Goal: Task Accomplishment & Management: Use online tool/utility

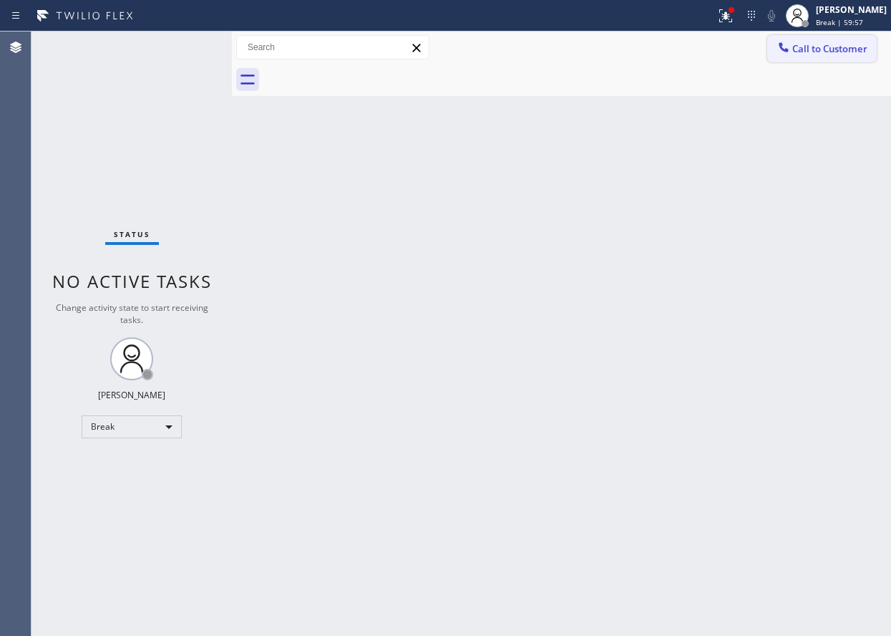
drag, startPoint x: 0, startPoint y: 0, endPoint x: 841, endPoint y: 43, distance: 841.7
click at [864, 19] on span "Break | 59:57" at bounding box center [839, 22] width 47 height 10
click at [860, 26] on span "Break | 59:59" at bounding box center [839, 22] width 47 height 10
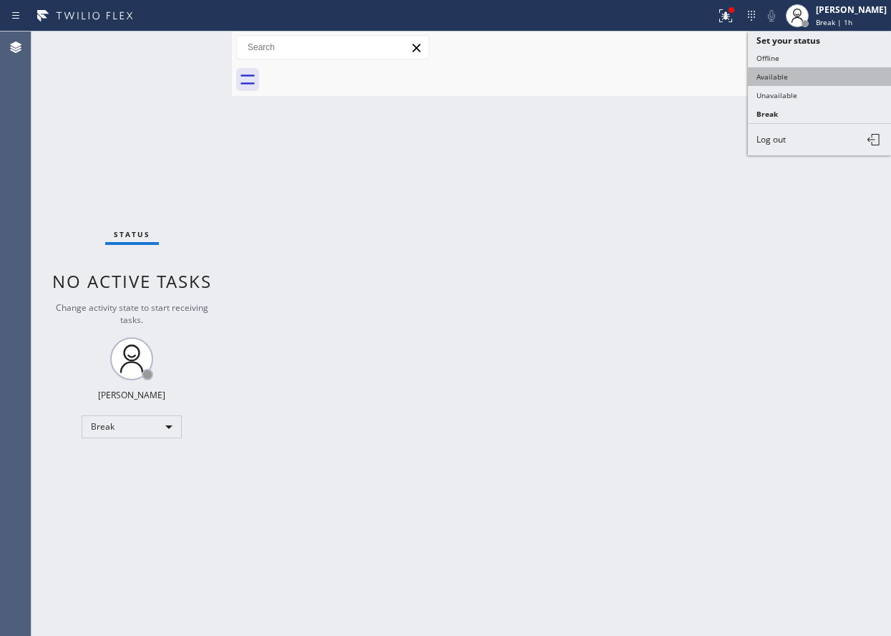
click at [823, 82] on button "Available" at bounding box center [819, 76] width 143 height 19
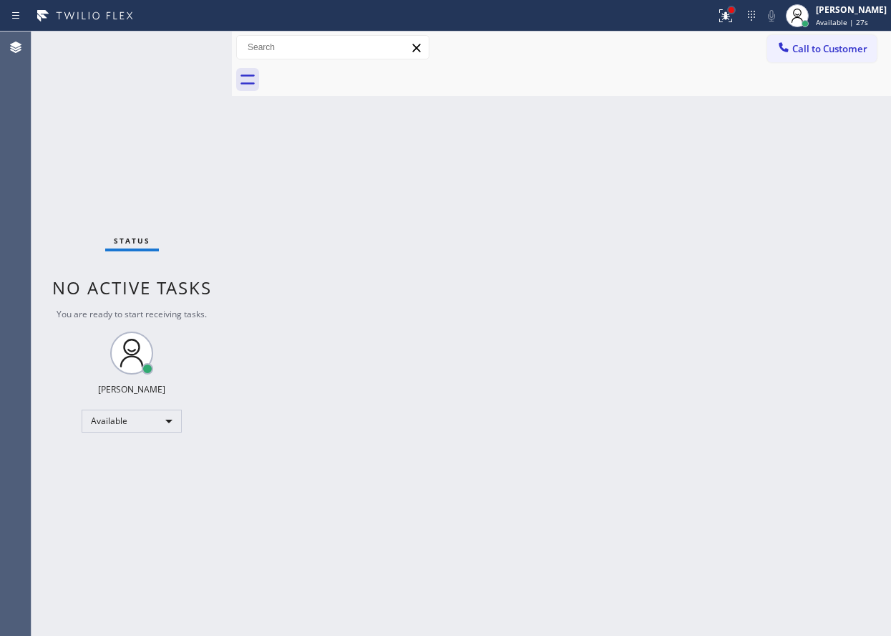
click at [735, 9] on div at bounding box center [732, 10] width 6 height 6
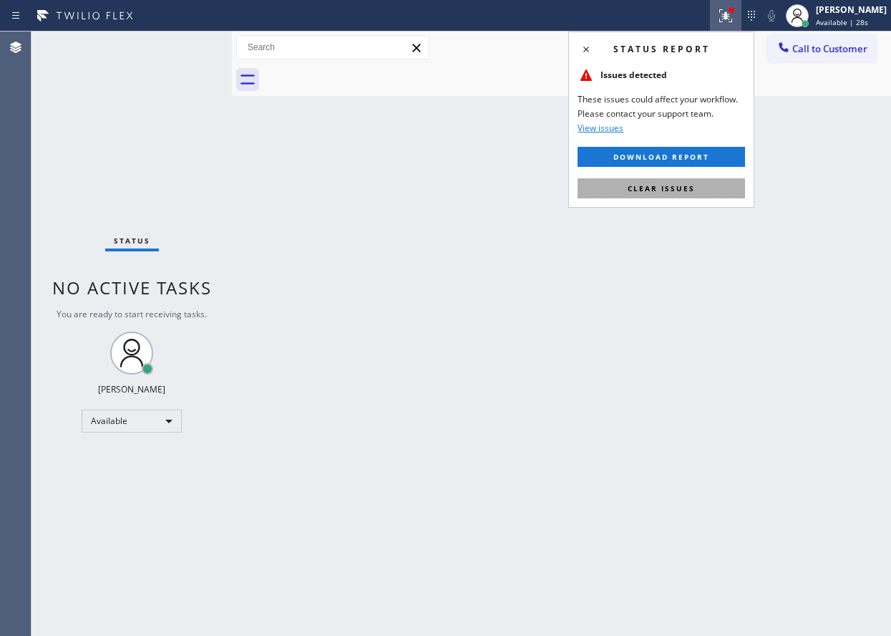
click at [699, 183] on button "Clear issues" at bounding box center [662, 188] width 168 height 20
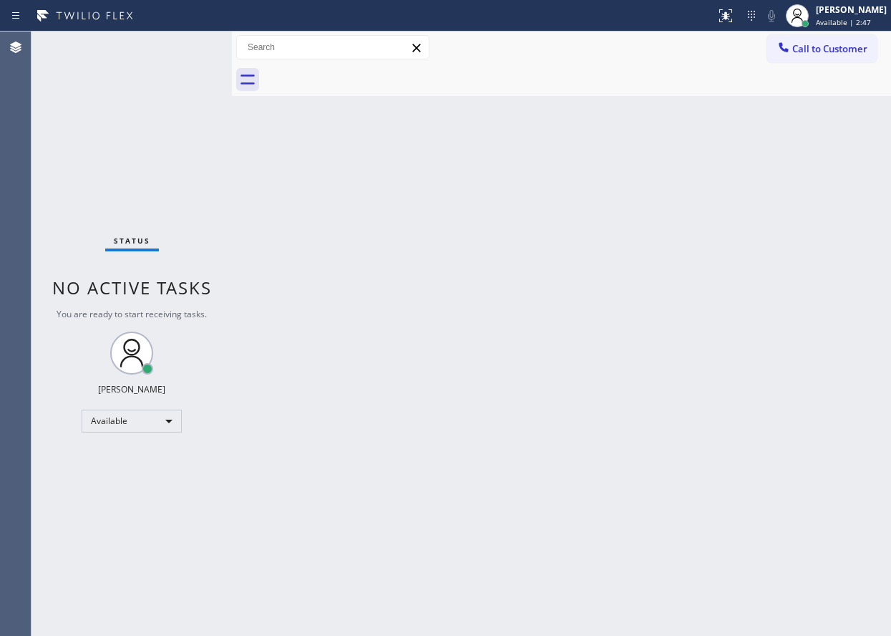
click at [756, 211] on div "Back to Dashboard Change Sender ID Customers Technicians Select a contact Outbo…" at bounding box center [561, 334] width 659 height 604
click at [185, 50] on div "Status No active tasks You are ready to start receiving tasks. [PERSON_NAME] Av…" at bounding box center [132, 334] width 200 height 604
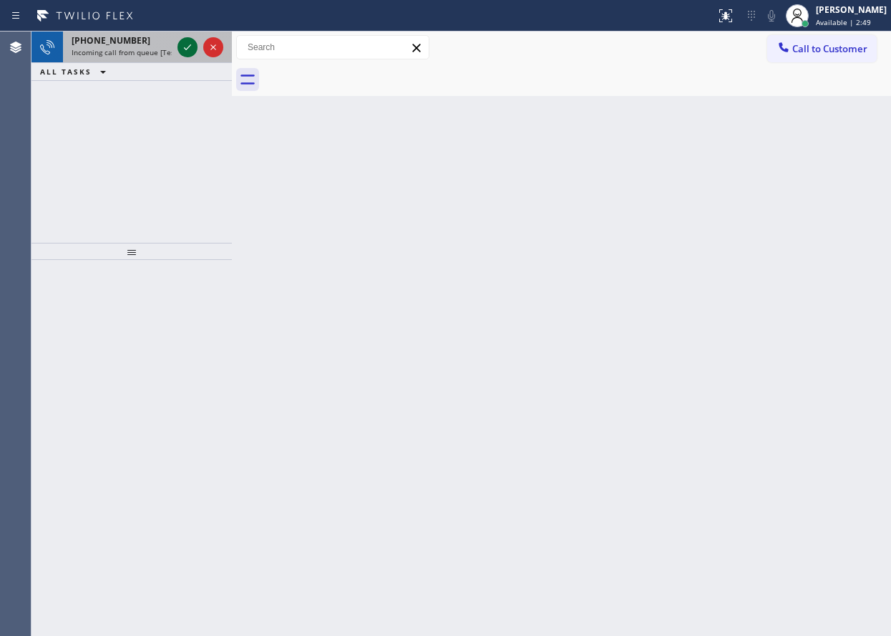
click at [192, 47] on icon at bounding box center [187, 47] width 17 height 17
click at [190, 44] on icon at bounding box center [187, 47] width 17 height 17
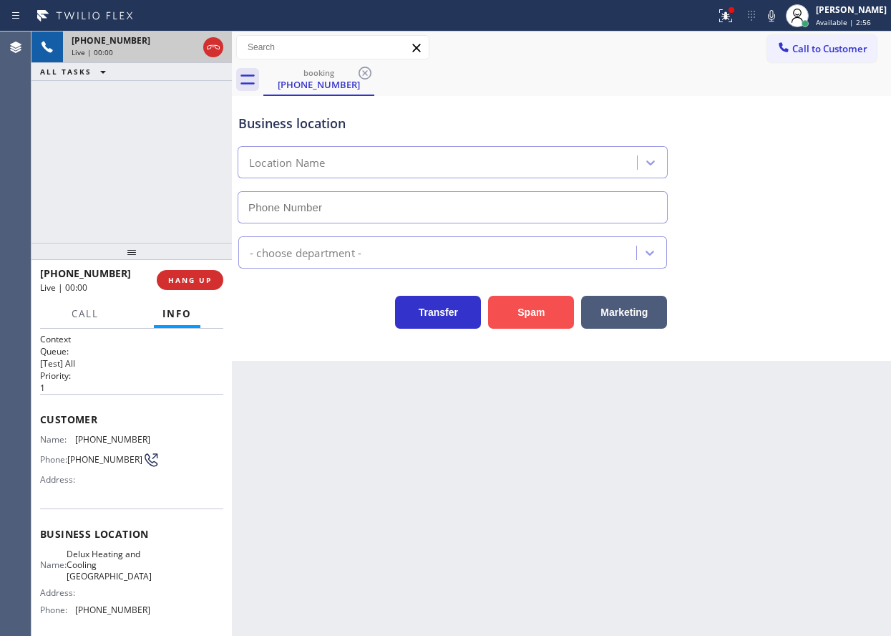
type input "[PHONE_NUMBER]"
click at [554, 315] on button "Spam" at bounding box center [531, 312] width 86 height 33
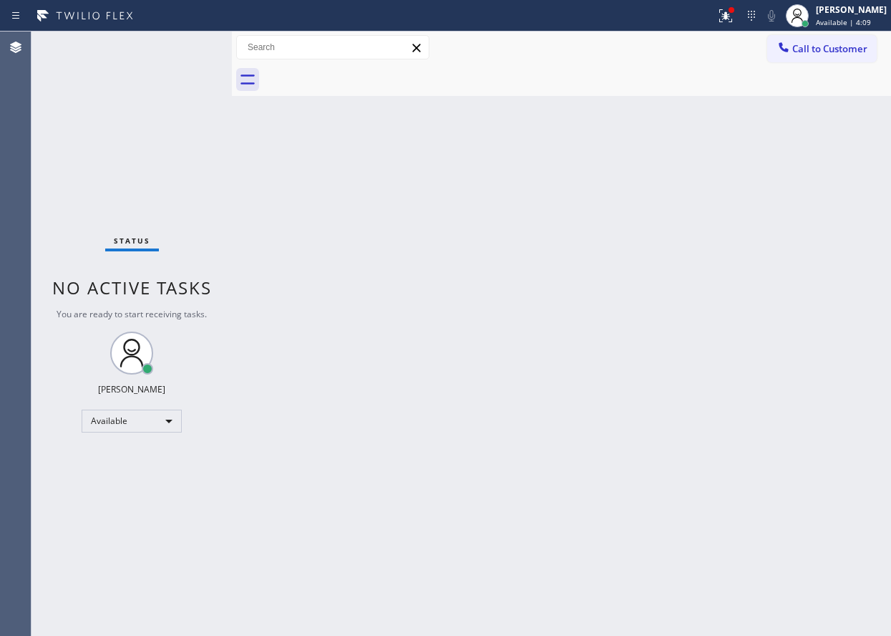
click at [762, 199] on div "Back to Dashboard Change Sender ID Customers Technicians Select a contact Outbo…" at bounding box center [561, 334] width 659 height 604
click at [733, 7] on icon at bounding box center [725, 15] width 17 height 17
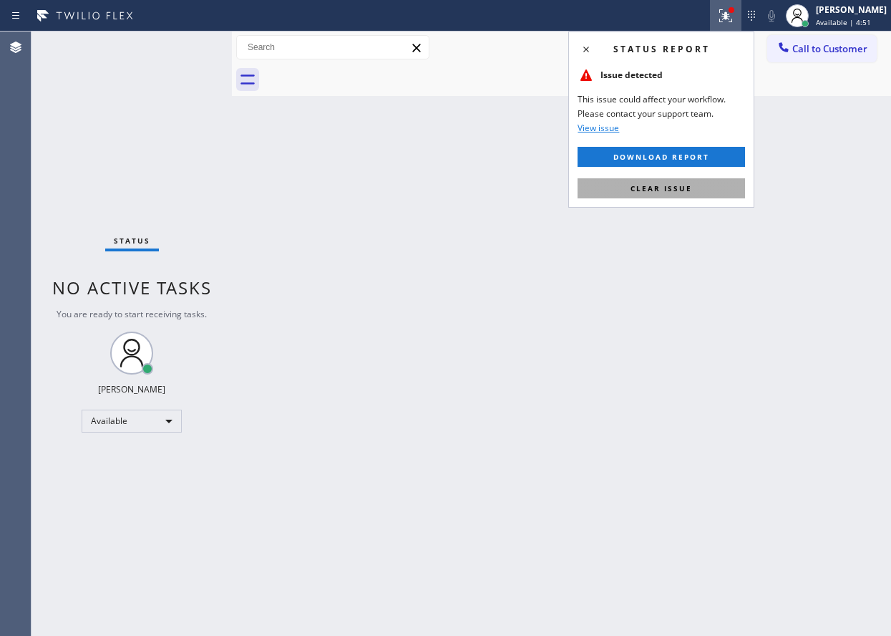
click at [687, 178] on button "Clear issue" at bounding box center [662, 188] width 168 height 20
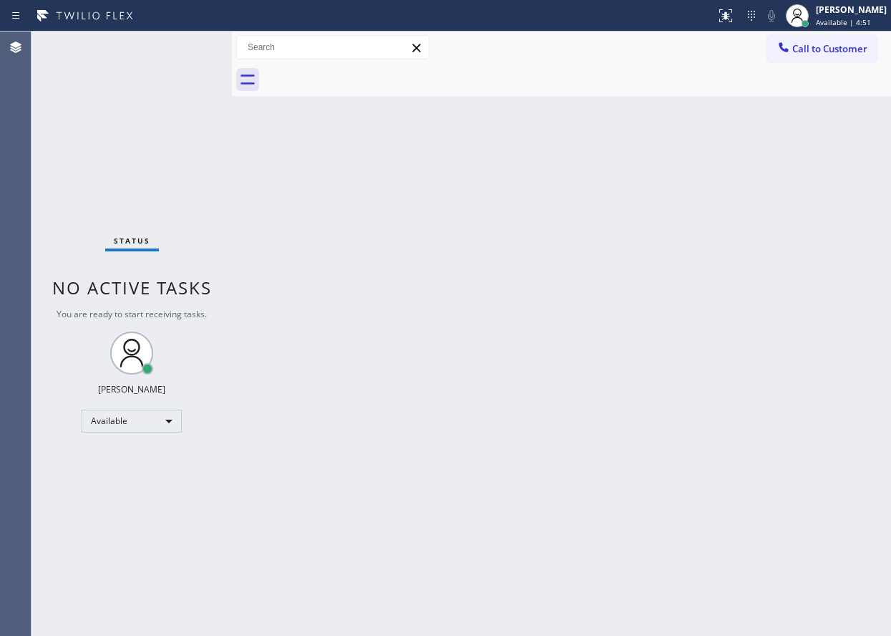
click at [511, 288] on div "Back to Dashboard Change Sender ID Customers Technicians Select a contact Outbo…" at bounding box center [561, 334] width 659 height 604
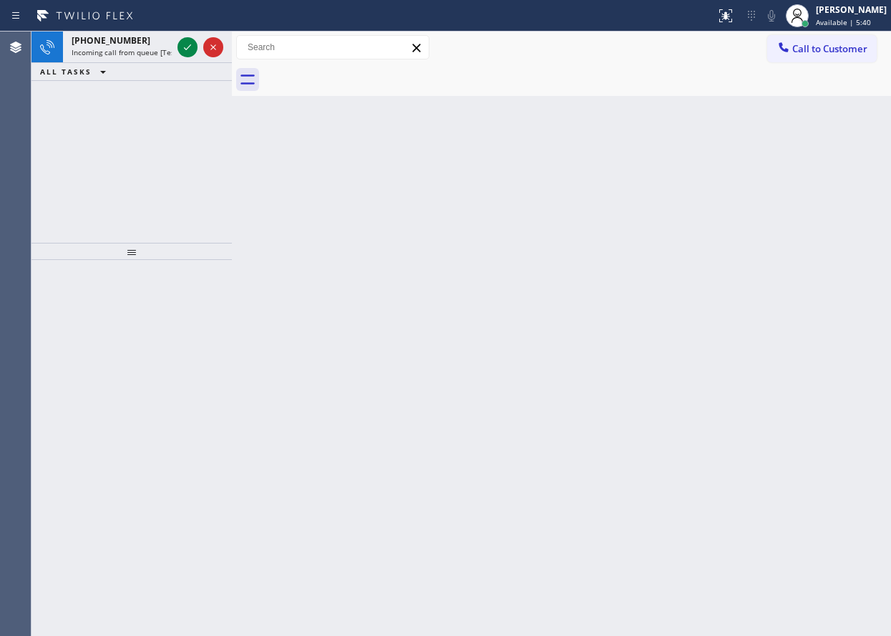
click at [745, 221] on div "Back to Dashboard Change Sender ID Customers Technicians Select a contact Outbo…" at bounding box center [561, 334] width 659 height 604
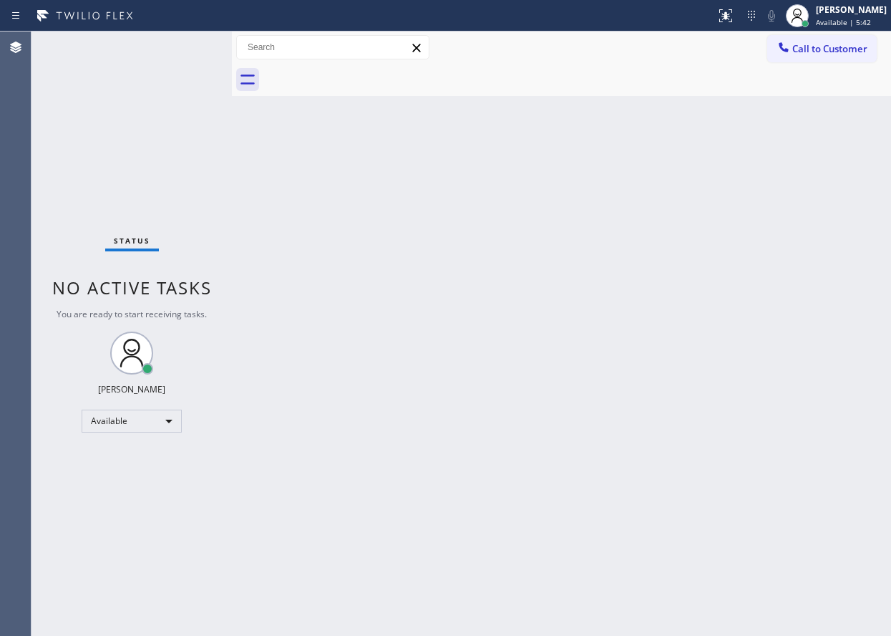
click at [180, 44] on div "Status No active tasks You are ready to start receiving tasks. [PERSON_NAME] Av…" at bounding box center [132, 334] width 200 height 604
click at [782, 276] on div "Back to Dashboard Change Sender ID Customers Technicians Select a contact Outbo…" at bounding box center [561, 334] width 659 height 604
click at [180, 54] on div "Status No active tasks You are ready to start receiving tasks. [PERSON_NAME] Av…" at bounding box center [132, 334] width 200 height 604
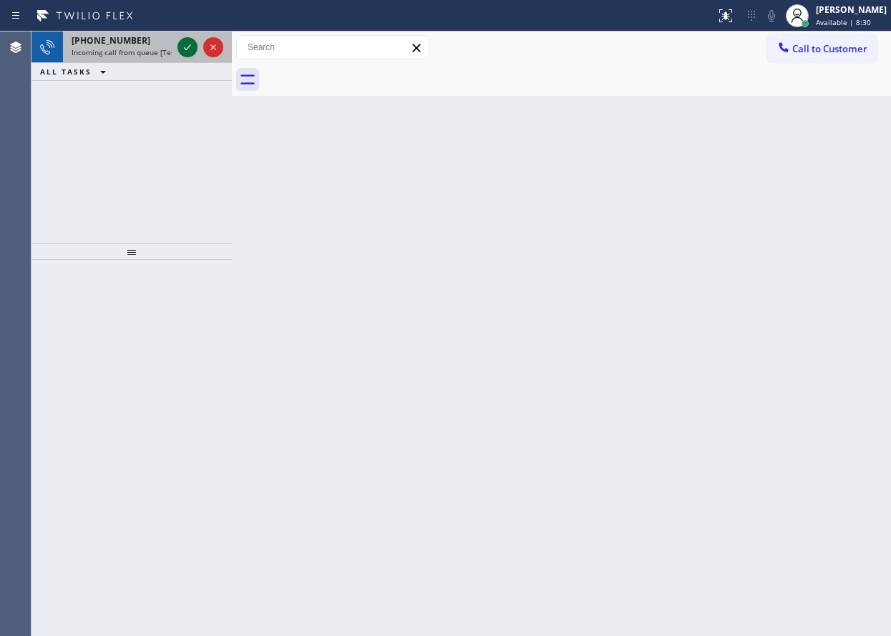
click at [180, 49] on icon at bounding box center [187, 47] width 17 height 17
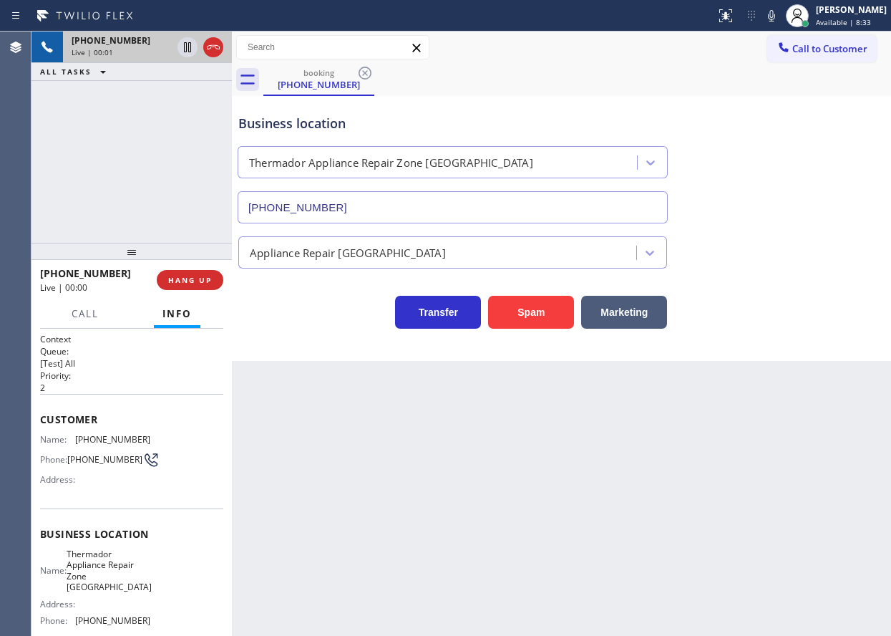
type input "[PHONE_NUMBER]"
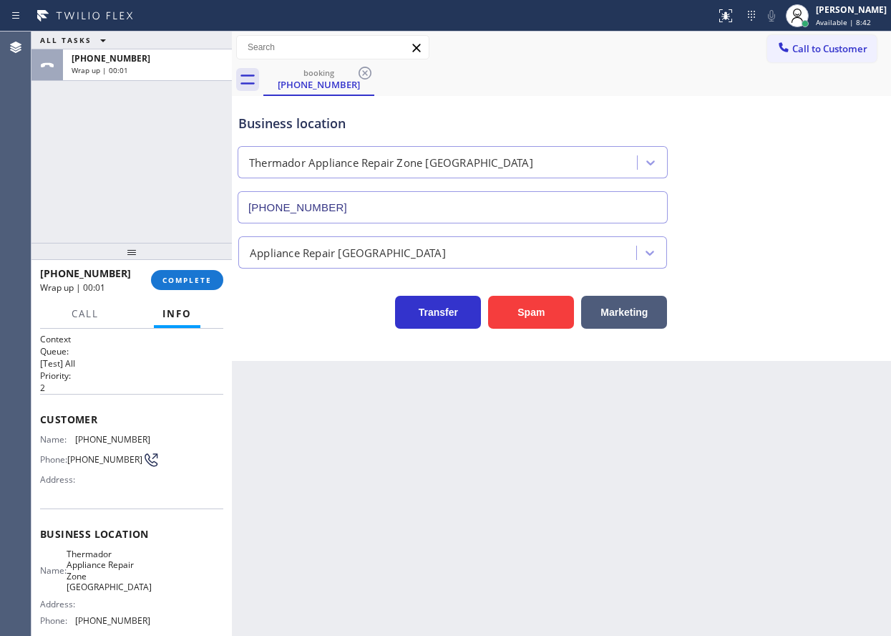
drag, startPoint x: 774, startPoint y: 200, endPoint x: 808, endPoint y: 77, distance: 127.9
click at [774, 200] on div "Business location Thermador Appliance Repair Zone [GEOGRAPHIC_DATA] [PHONE_NUMB…" at bounding box center [562, 159] width 652 height 130
click at [206, 279] on span "COMPLETE" at bounding box center [187, 280] width 49 height 10
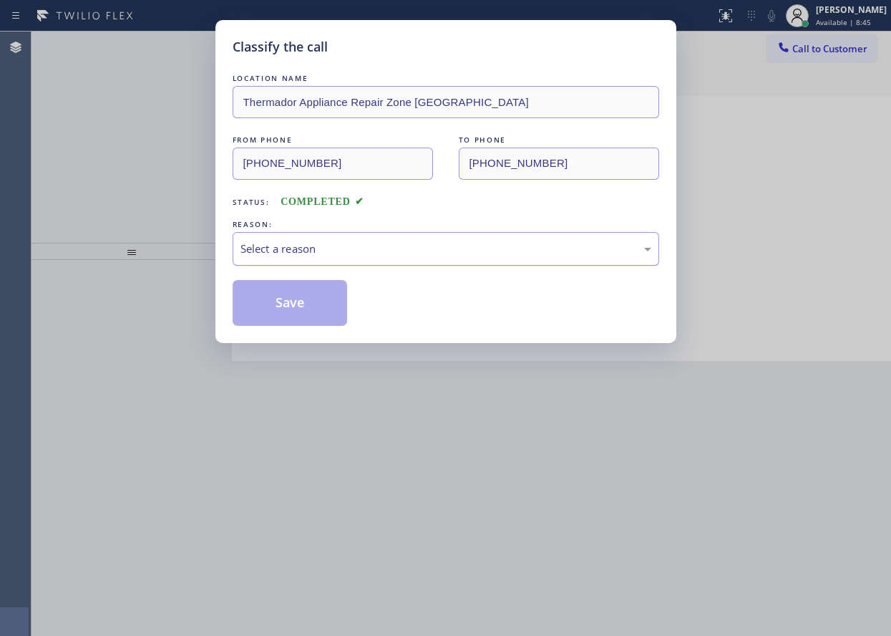
click at [342, 248] on div "Select a reason" at bounding box center [446, 249] width 411 height 16
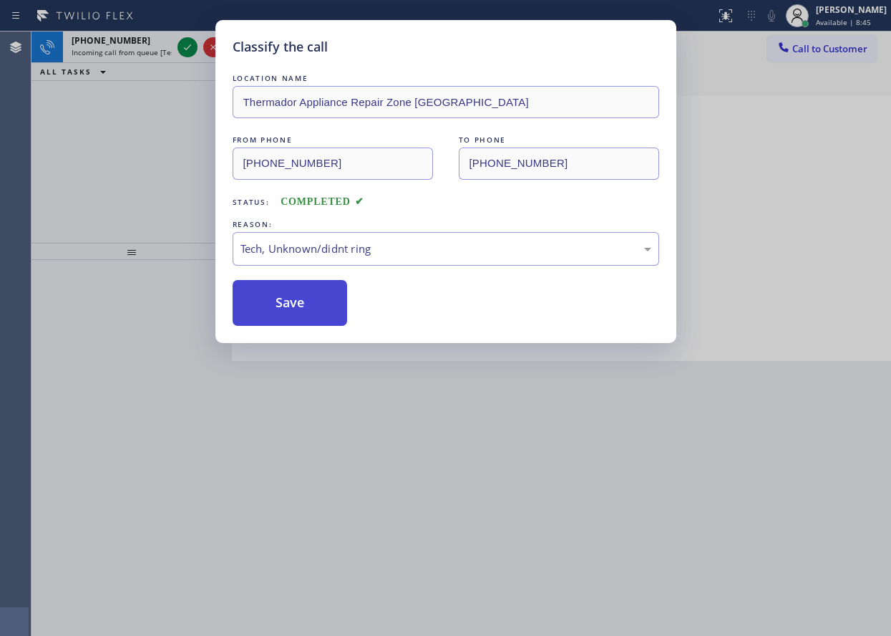
click at [302, 308] on button "Save" at bounding box center [290, 303] width 115 height 46
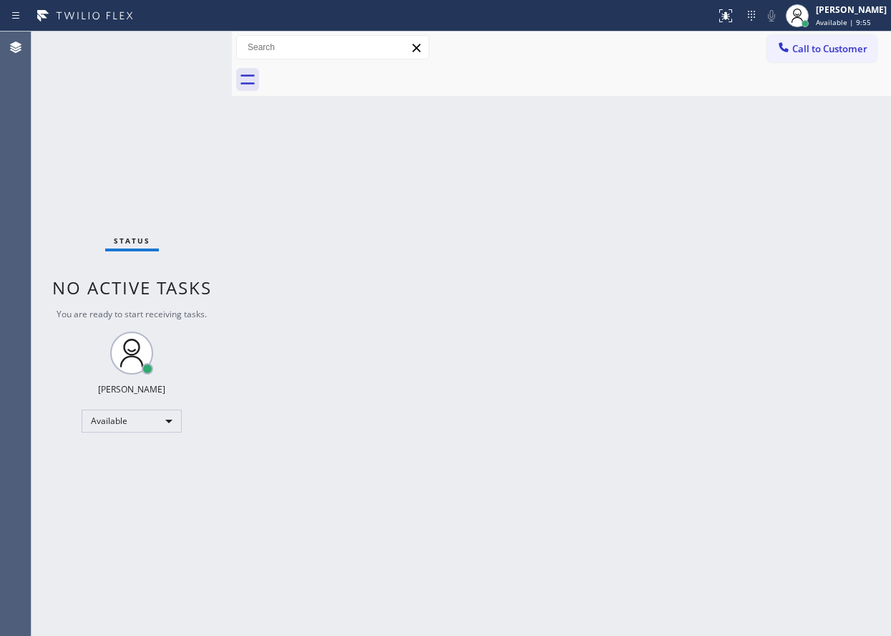
click at [725, 195] on div "Back to Dashboard Change Sender ID Customers Technicians Select a contact Outbo…" at bounding box center [561, 334] width 659 height 604
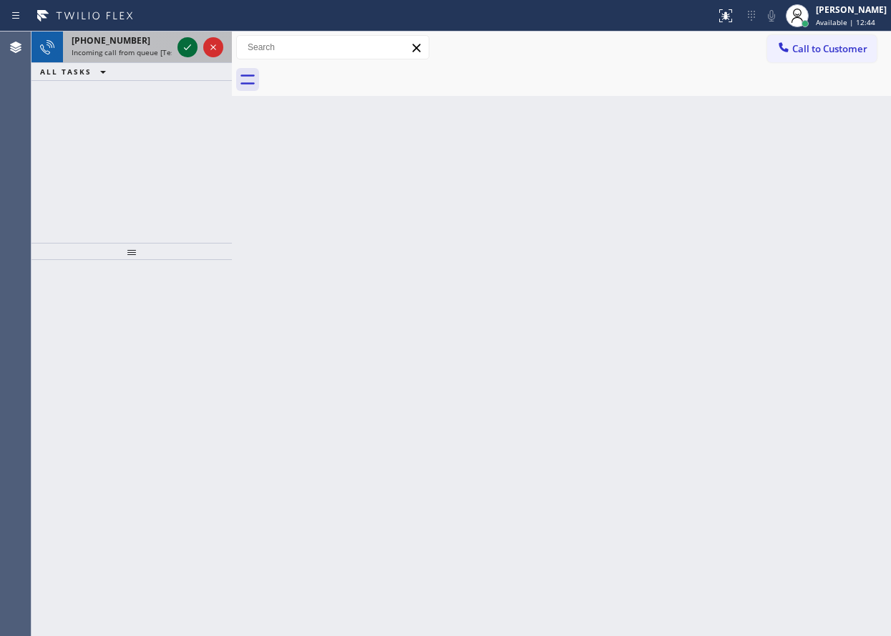
click at [184, 49] on icon at bounding box center [187, 47] width 17 height 17
click at [833, 311] on div "Back to Dashboard Change Sender ID Customers Technicians Select a contact Outbo…" at bounding box center [561, 334] width 659 height 604
click at [185, 50] on icon at bounding box center [187, 47] width 17 height 17
click at [186, 52] on icon at bounding box center [187, 47] width 17 height 17
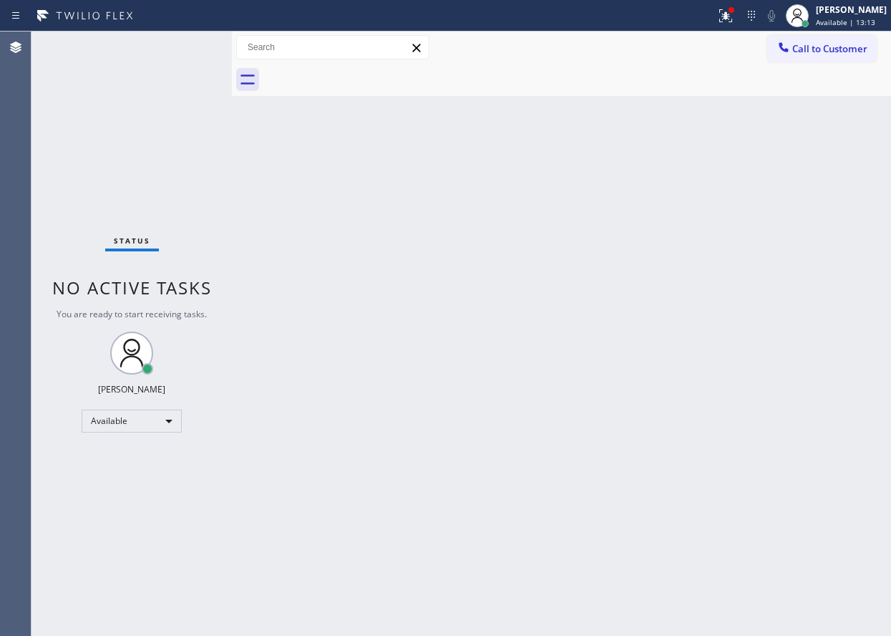
click at [186, 53] on div "Status No active tasks You are ready to start receiving tasks. [PERSON_NAME] Av…" at bounding box center [132, 334] width 200 height 604
click at [185, 50] on div "Status No active tasks You are ready to start receiving tasks. [PERSON_NAME] Av…" at bounding box center [132, 334] width 200 height 604
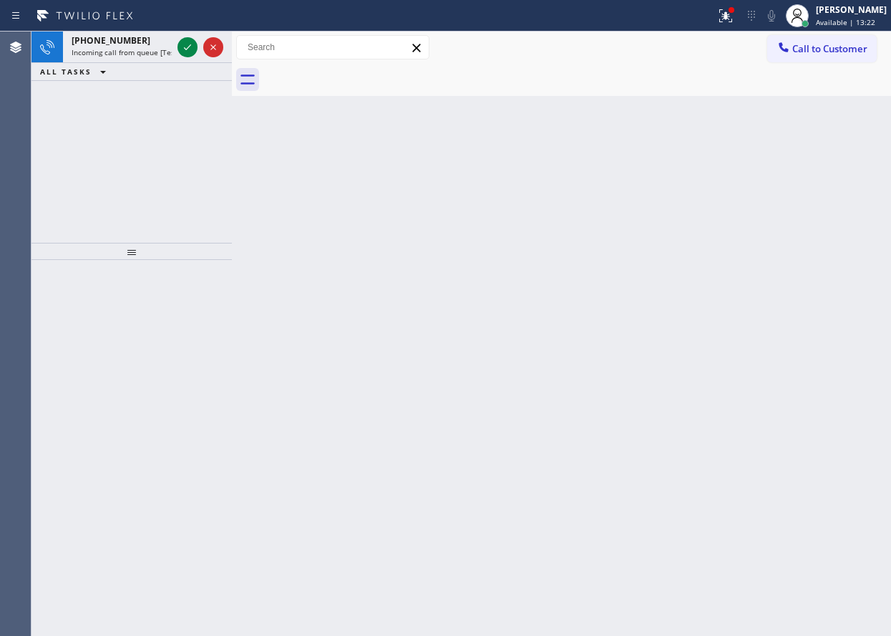
drag, startPoint x: 844, startPoint y: 232, endPoint x: 297, endPoint y: 50, distance: 576.5
click at [844, 232] on div "Back to Dashboard Change Sender ID Customers Technicians Select a contact Outbo…" at bounding box center [561, 334] width 659 height 604
click at [183, 40] on icon at bounding box center [187, 47] width 17 height 17
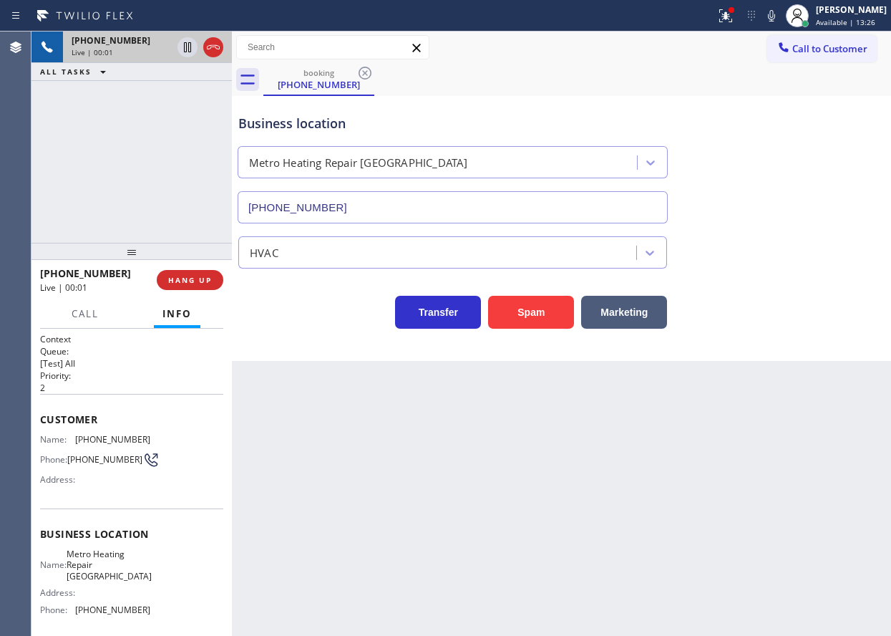
type input "[PHONE_NUMBER]"
click at [535, 319] on button "Spam" at bounding box center [531, 312] width 86 height 33
click at [735, 16] on icon at bounding box center [725, 15] width 17 height 17
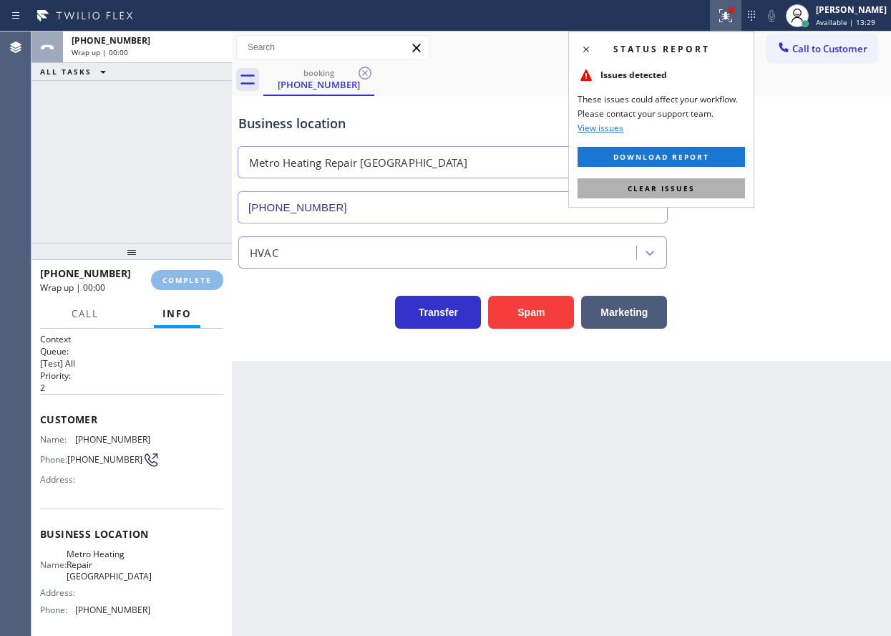
click at [715, 187] on button "Clear issues" at bounding box center [662, 188] width 168 height 20
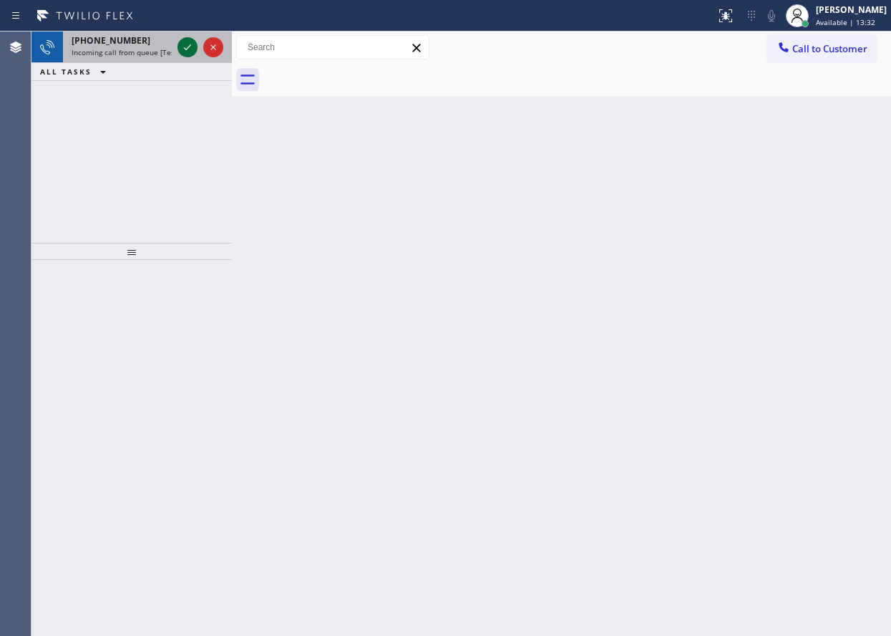
click at [184, 40] on icon at bounding box center [187, 47] width 17 height 17
click at [177, 61] on div at bounding box center [201, 48] width 52 height 32
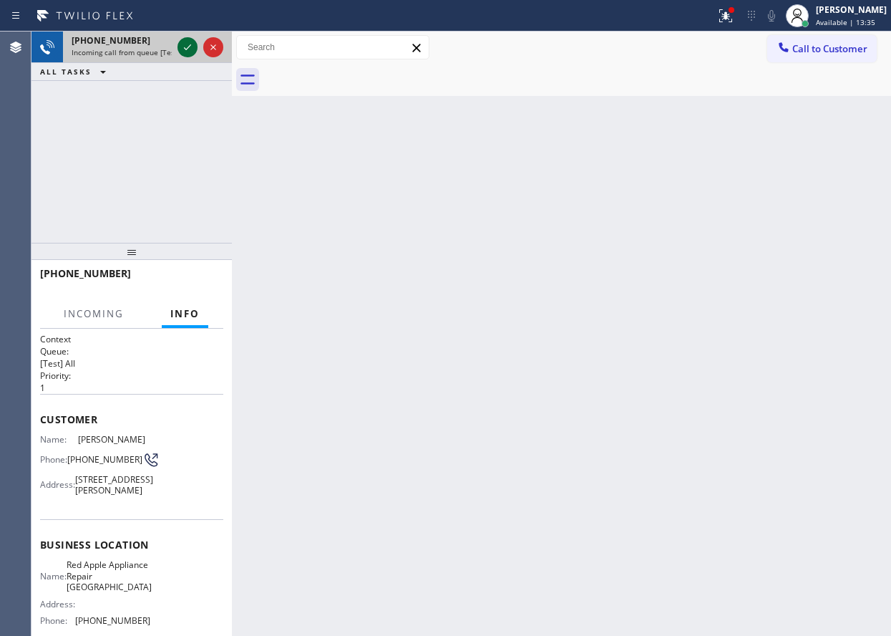
click at [185, 49] on icon at bounding box center [187, 47] width 17 height 17
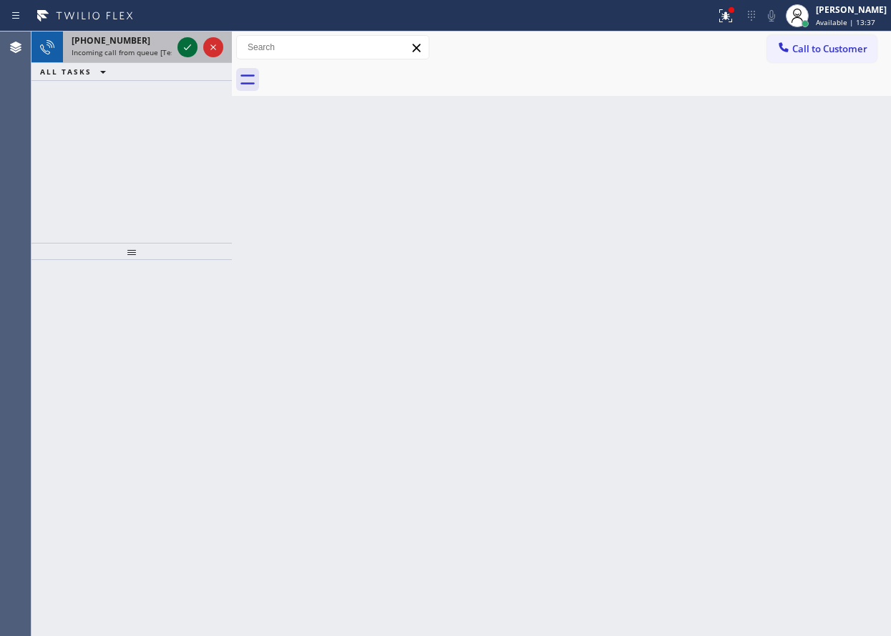
click at [184, 47] on icon at bounding box center [187, 47] width 17 height 17
click at [184, 45] on icon at bounding box center [187, 47] width 17 height 17
click at [187, 46] on icon at bounding box center [187, 47] width 17 height 17
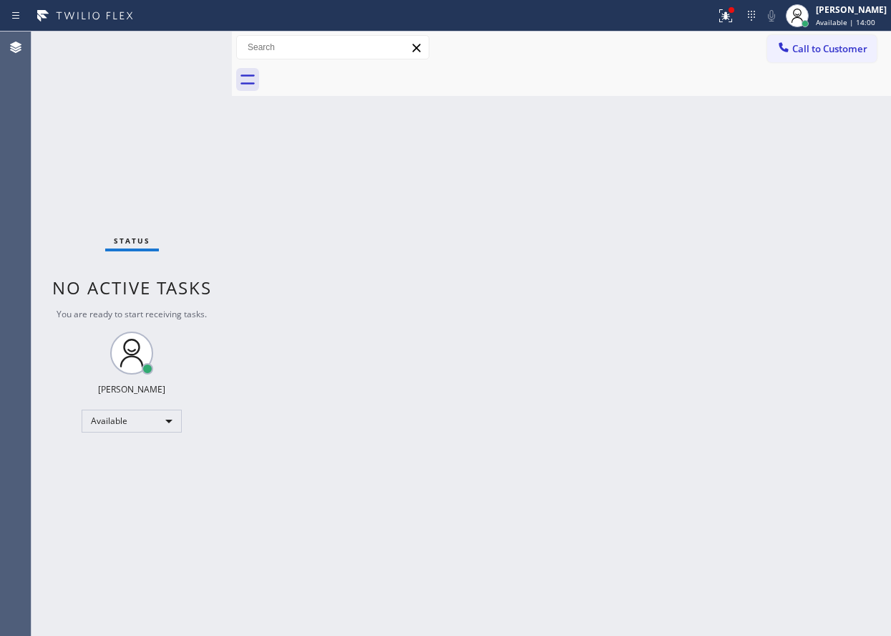
click at [191, 67] on div "Status No active tasks You are ready to start receiving tasks. [PERSON_NAME] Av…" at bounding box center [132, 334] width 200 height 604
click at [185, 48] on div "Status No active tasks You are ready to start receiving tasks. [PERSON_NAME] Av…" at bounding box center [132, 334] width 200 height 604
click at [188, 47] on div "Status No active tasks You are ready to start receiving tasks. [PERSON_NAME] Av…" at bounding box center [132, 334] width 200 height 604
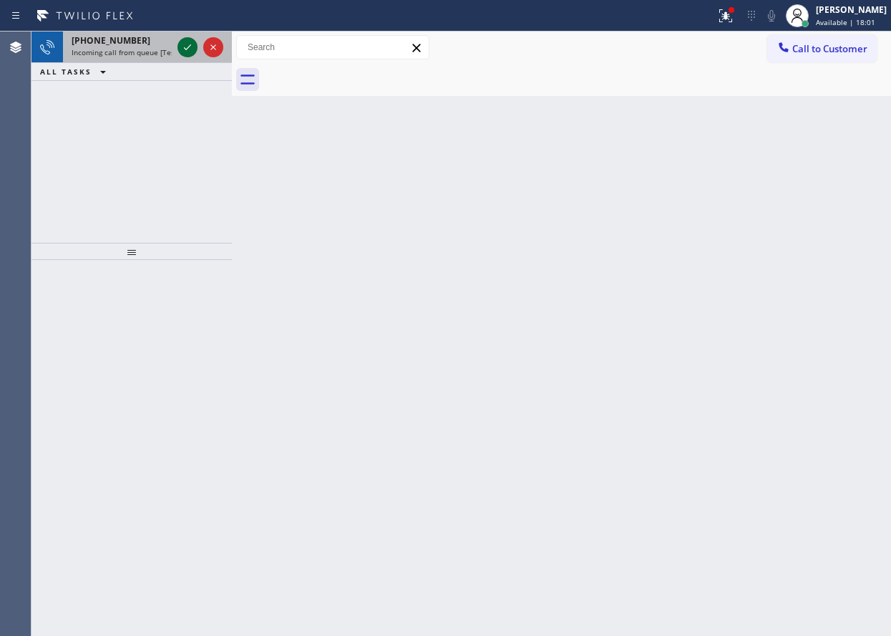
click at [182, 54] on icon at bounding box center [187, 47] width 17 height 17
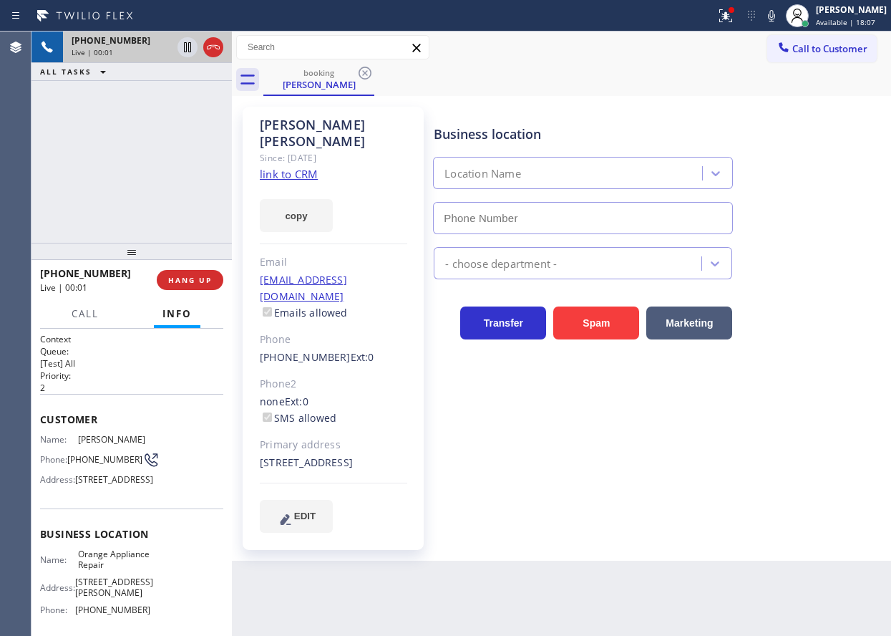
type input "[PHONE_NUMBER]"
click at [106, 571] on span "Orange Appliance Repair" at bounding box center [114, 560] width 72 height 22
copy span "Orange Appliance Repair"
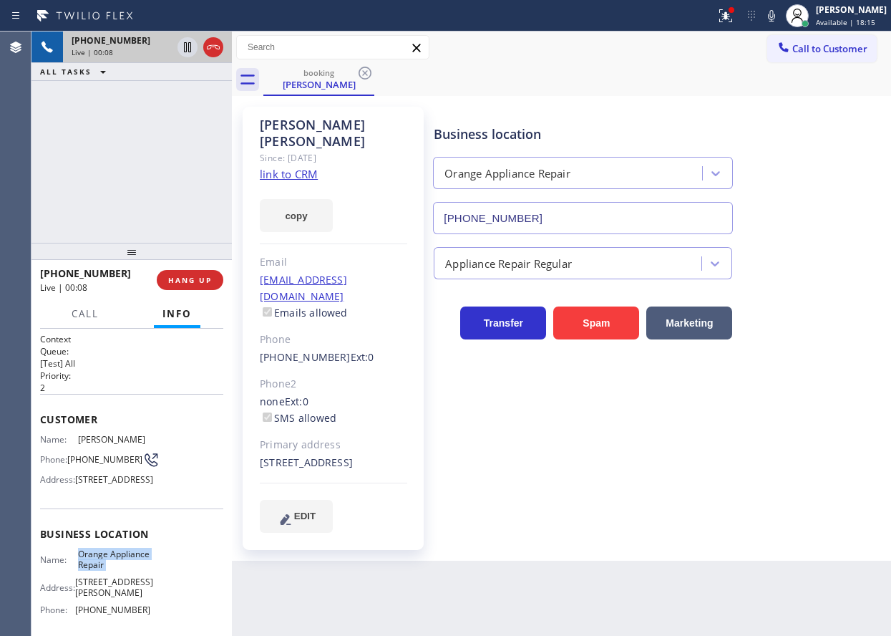
click at [519, 206] on input "[PHONE_NUMBER]" at bounding box center [583, 218] width 300 height 32
click at [521, 207] on input "[PHONE_NUMBER]" at bounding box center [583, 218] width 300 height 32
click at [299, 167] on link "link to CRM" at bounding box center [289, 174] width 58 height 14
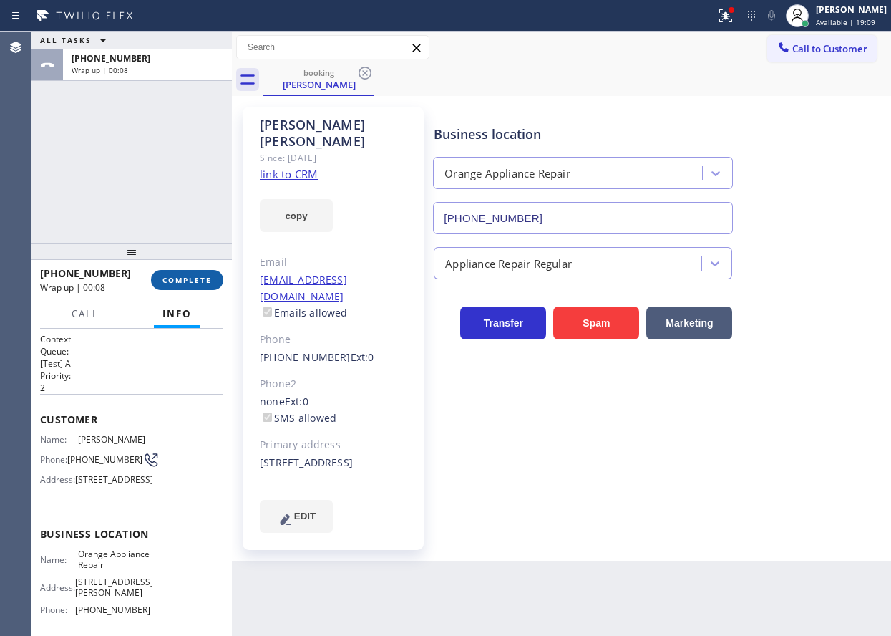
click at [210, 275] on span "COMPLETE" at bounding box center [187, 280] width 49 height 10
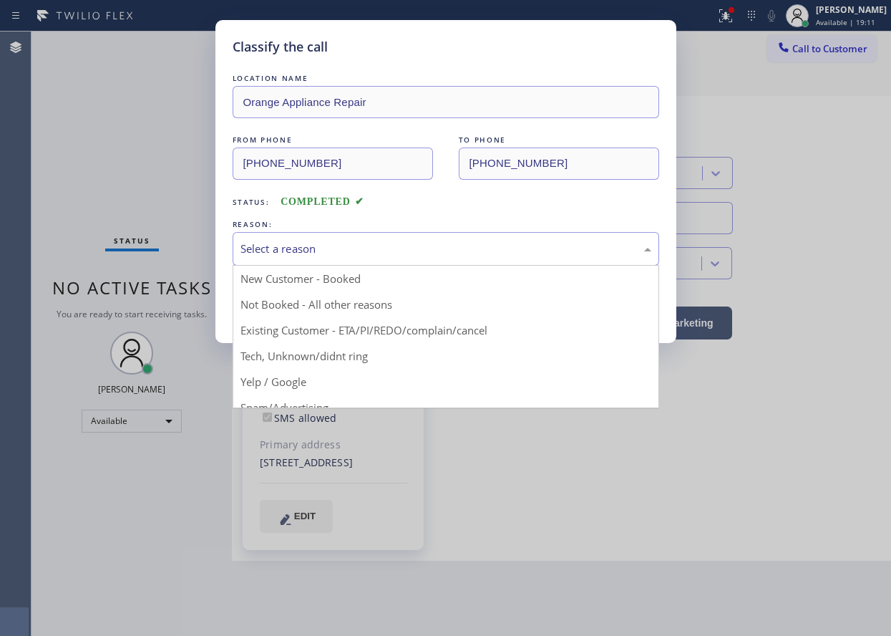
click at [312, 253] on div "Select a reason" at bounding box center [446, 249] width 411 height 16
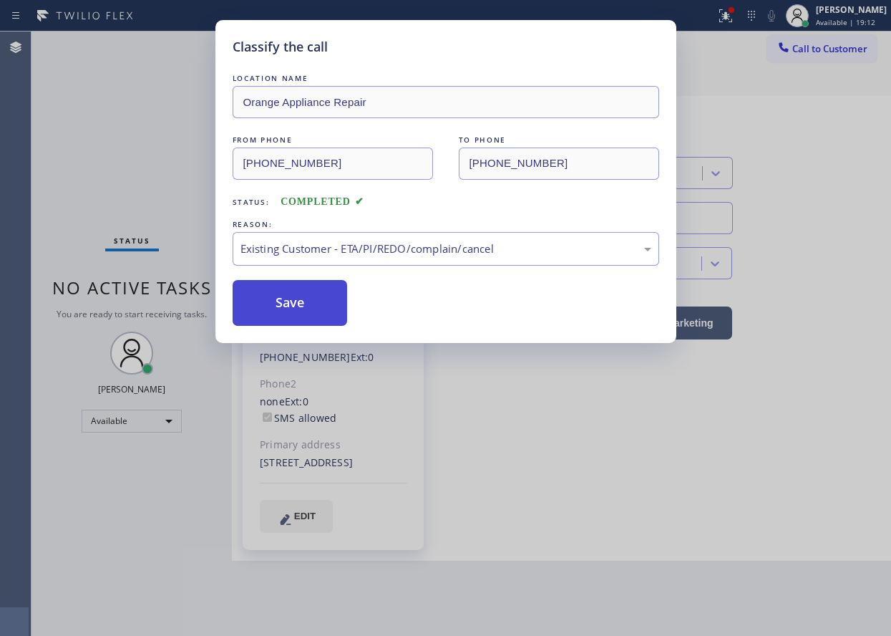
click at [296, 291] on button "Save" at bounding box center [290, 303] width 115 height 46
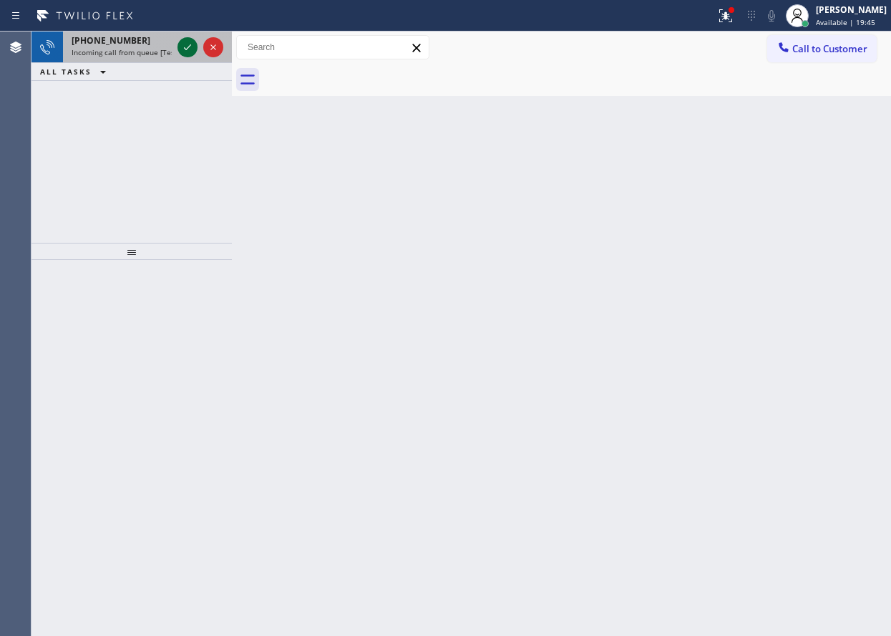
click at [188, 44] on icon at bounding box center [187, 47] width 17 height 17
click at [184, 48] on icon at bounding box center [187, 47] width 17 height 17
click at [186, 48] on icon at bounding box center [187, 47] width 17 height 17
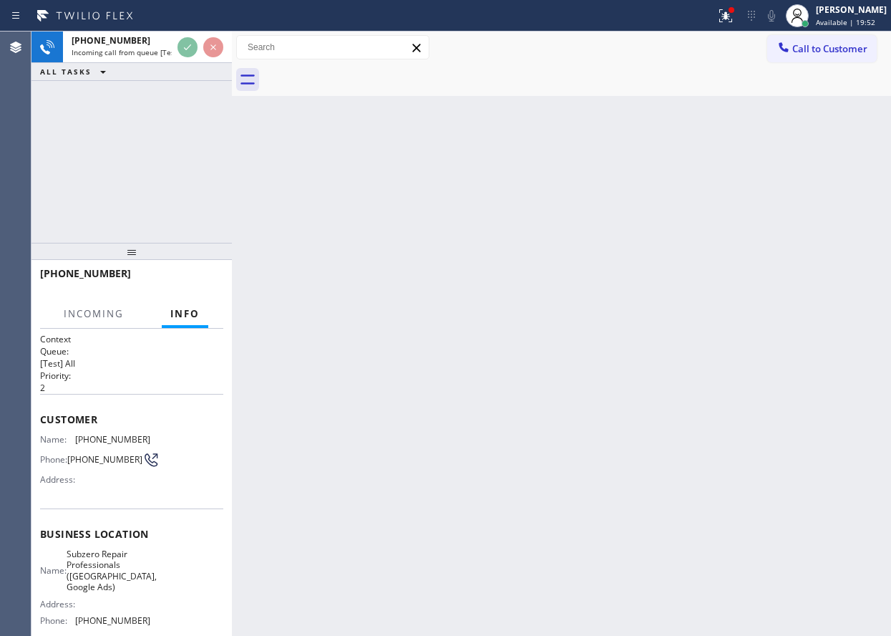
click at [389, 210] on div "Back to Dashboard Change Sender ID Customers Technicians Select a contact Outbo…" at bounding box center [561, 334] width 659 height 604
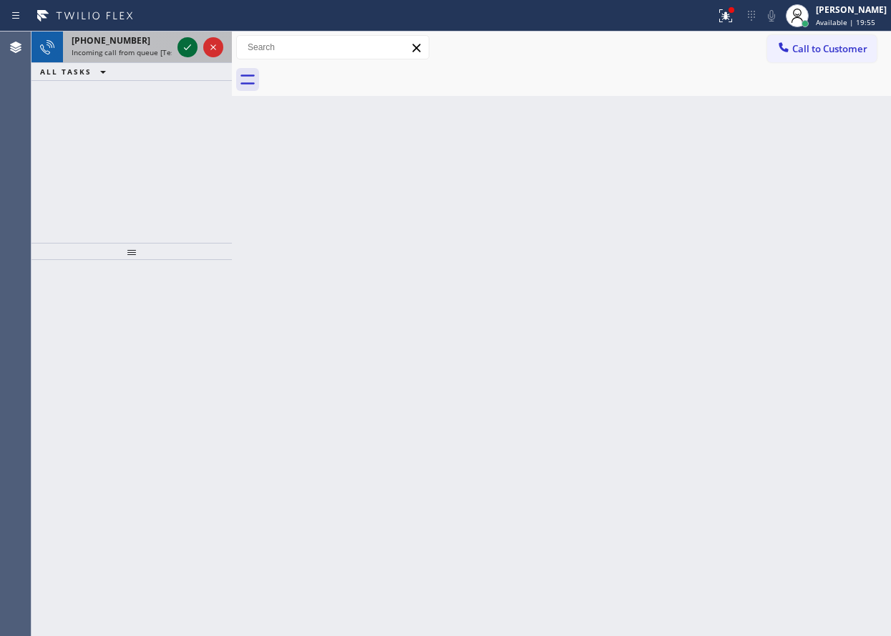
click at [188, 46] on icon at bounding box center [187, 47] width 17 height 17
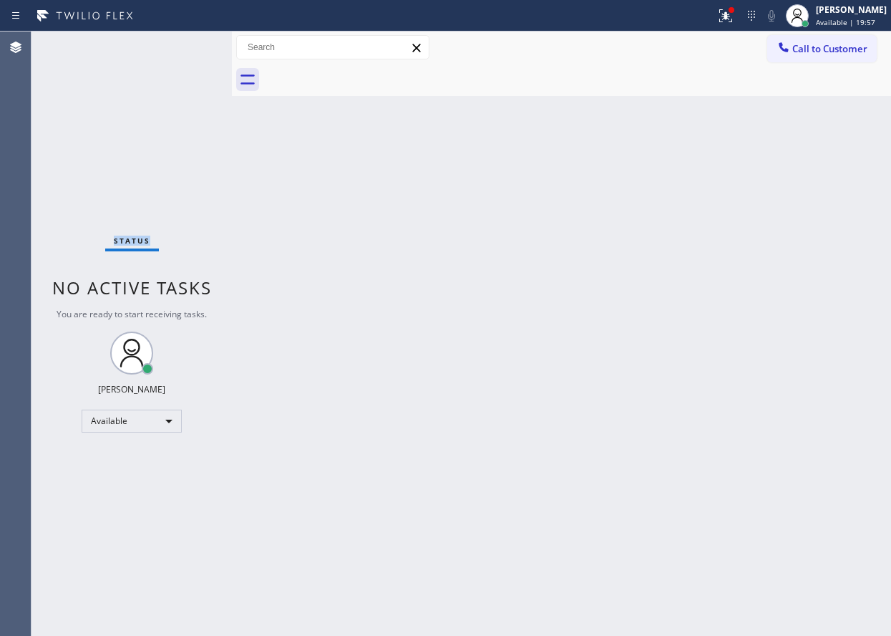
click at [188, 46] on div "Status No active tasks You are ready to start receiving tasks. [PERSON_NAME] Av…" at bounding box center [132, 334] width 200 height 604
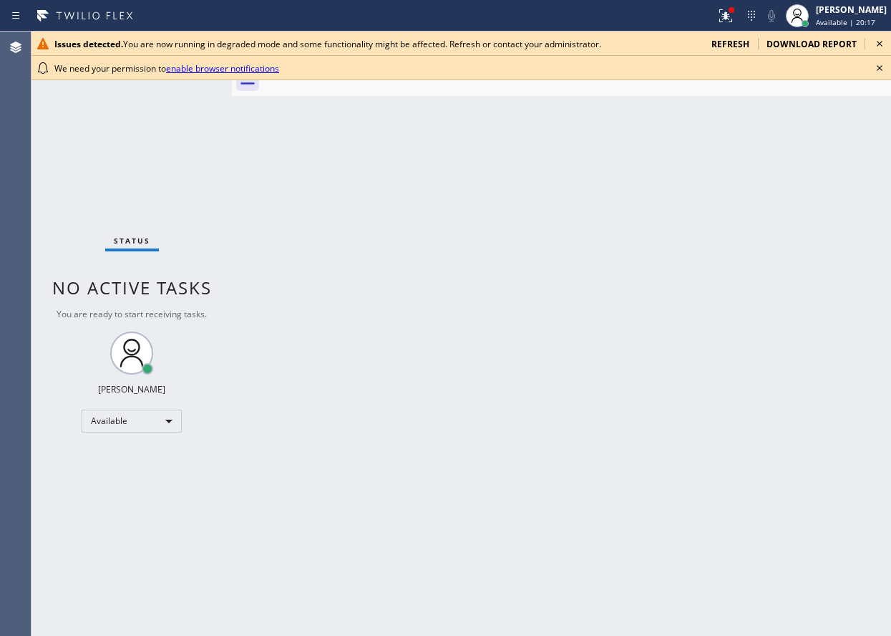
click at [876, 64] on icon at bounding box center [879, 67] width 17 height 17
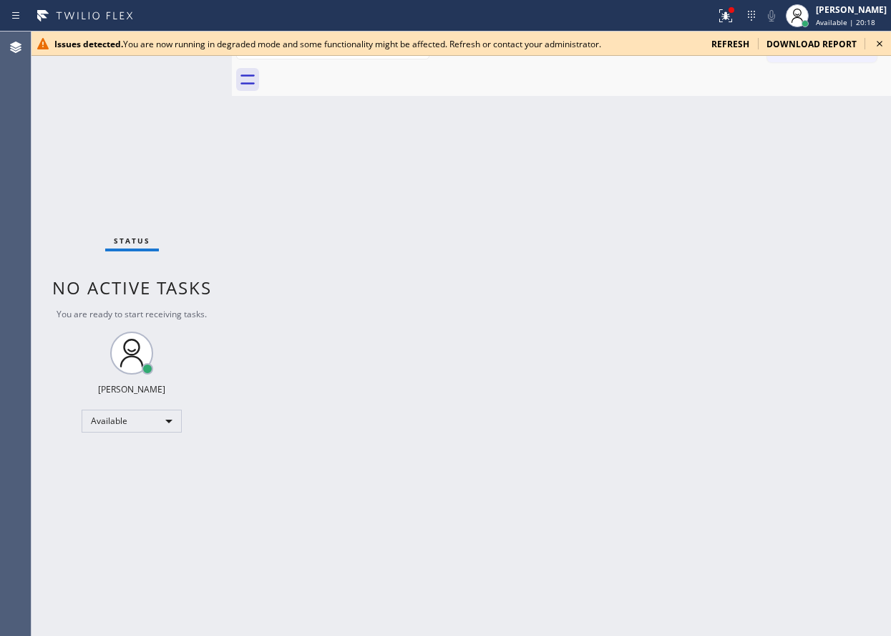
click at [880, 45] on icon at bounding box center [879, 43] width 17 height 17
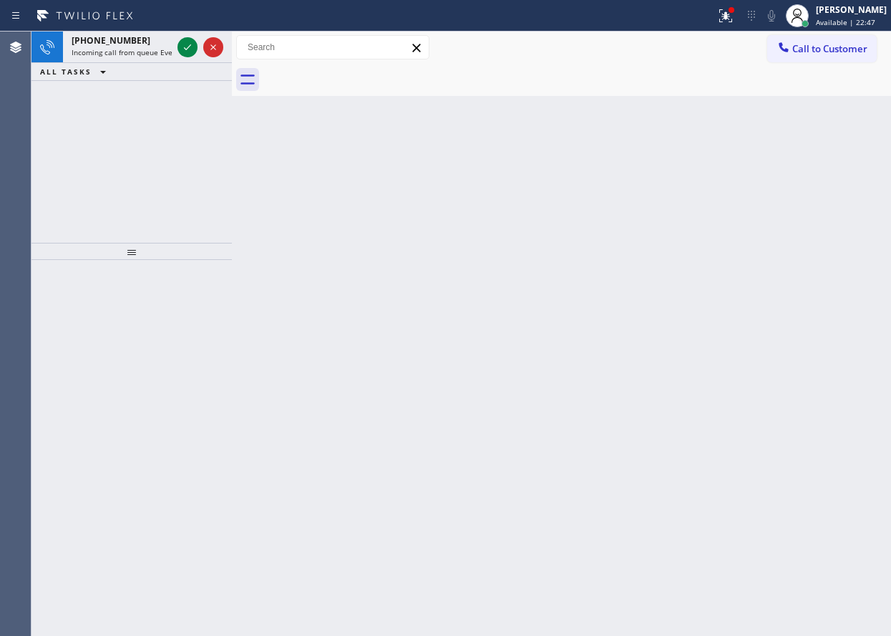
click at [753, 294] on div "Back to Dashboard Change Sender ID Customers Technicians Select a contact Outbo…" at bounding box center [561, 334] width 659 height 604
click at [190, 45] on icon at bounding box center [187, 47] width 17 height 17
click at [185, 44] on div at bounding box center [201, 48] width 52 height 32
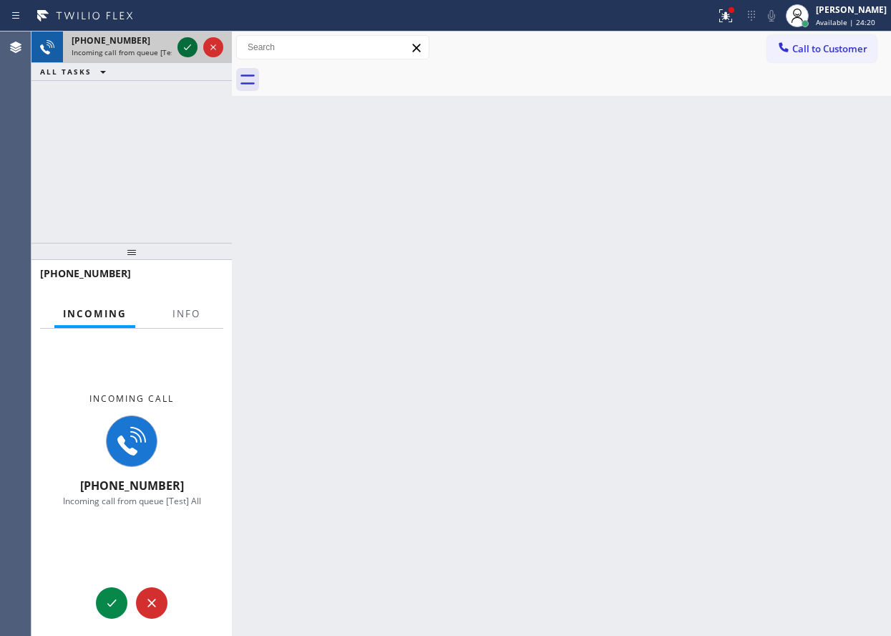
click at [185, 44] on icon at bounding box center [187, 47] width 17 height 17
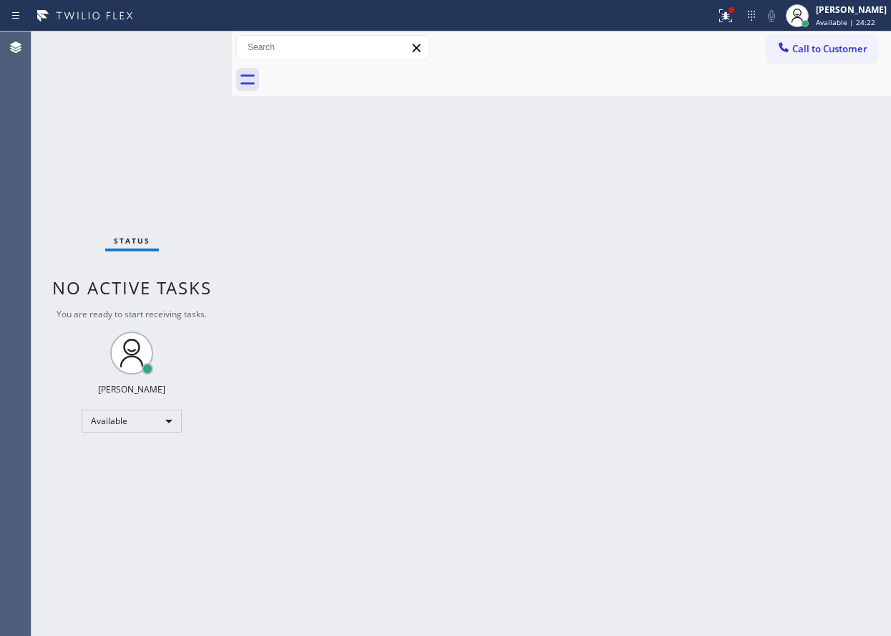
click at [185, 44] on div "Status No active tasks You are ready to start receiving tasks. [PERSON_NAME] Av…" at bounding box center [132, 334] width 200 height 604
click at [438, 478] on div "Back to Dashboard Change Sender ID Customers Technicians Select a contact Outbo…" at bounding box center [561, 334] width 659 height 604
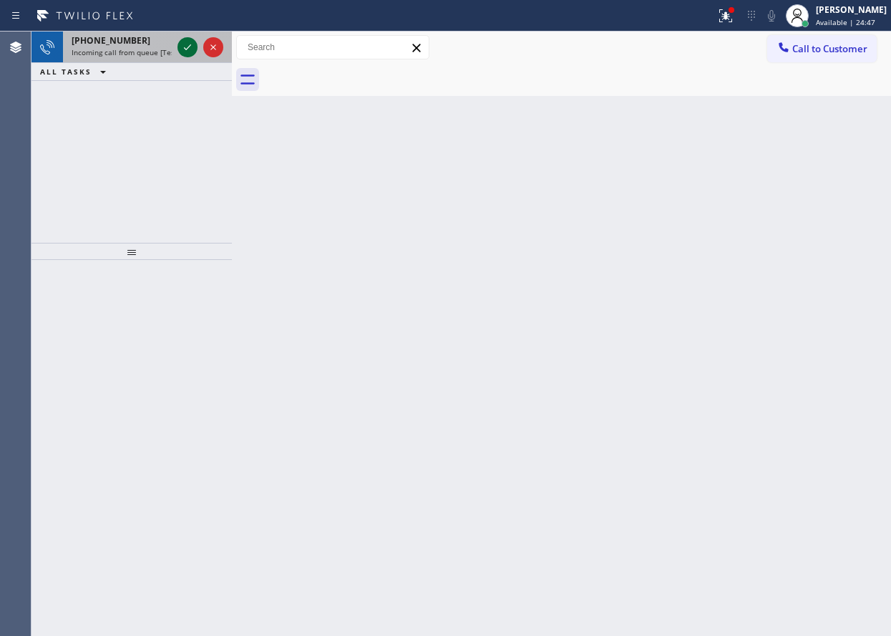
click at [183, 55] on icon at bounding box center [187, 47] width 17 height 17
click at [183, 46] on icon at bounding box center [187, 47] width 17 height 17
click at [186, 42] on icon at bounding box center [187, 47] width 17 height 17
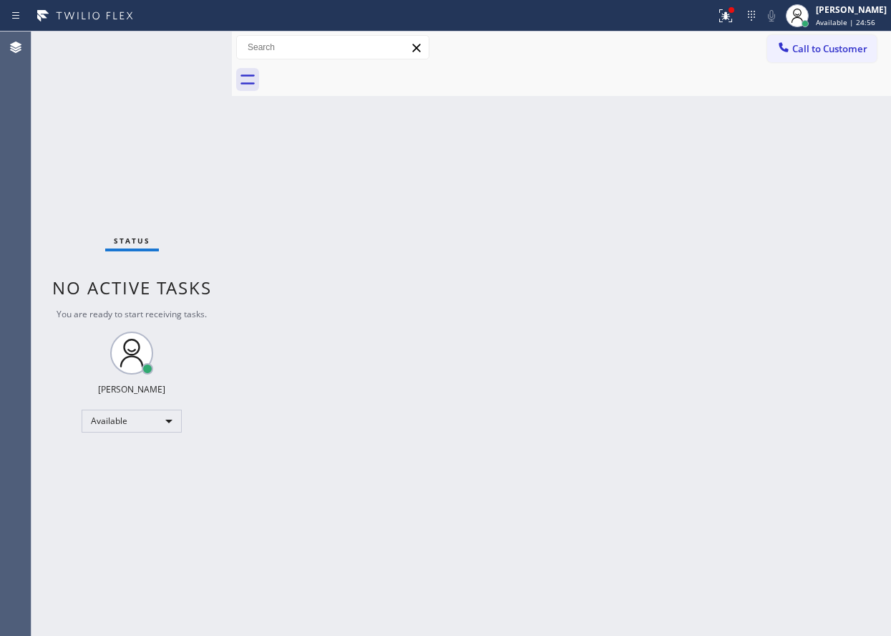
click at [541, 511] on div "Back to Dashboard Change Sender ID Customers Technicians Select a contact Outbo…" at bounding box center [561, 334] width 659 height 604
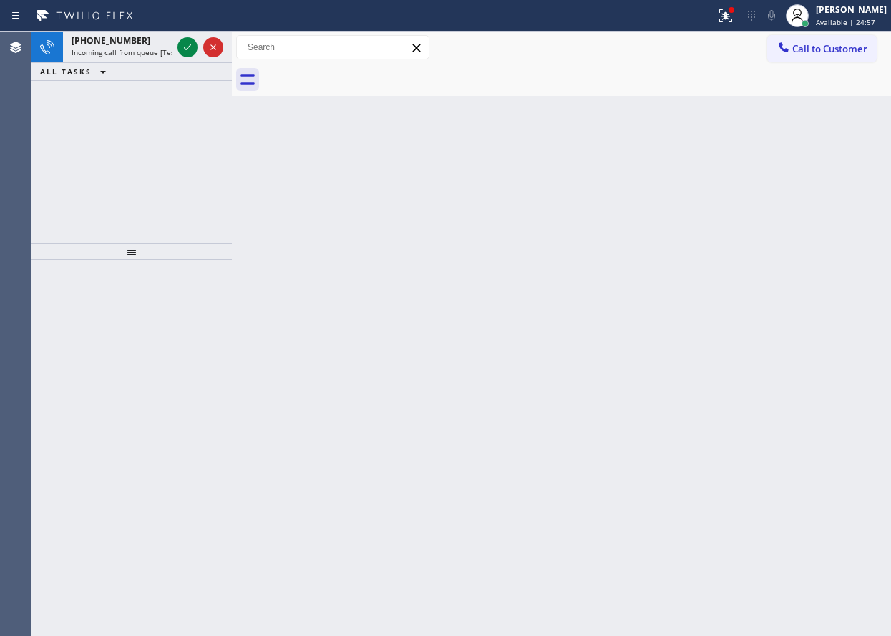
click at [541, 511] on div "Back to Dashboard Change Sender ID Customers Technicians Select a contact Outbo…" at bounding box center [561, 334] width 659 height 604
click at [542, 512] on div "Back to Dashboard Change Sender ID Customers Technicians Select a contact Outbo…" at bounding box center [561, 334] width 659 height 604
click at [543, 511] on div "Back to Dashboard Change Sender ID Customers Technicians Select a contact Outbo…" at bounding box center [561, 334] width 659 height 604
click at [184, 46] on icon at bounding box center [187, 47] width 17 height 17
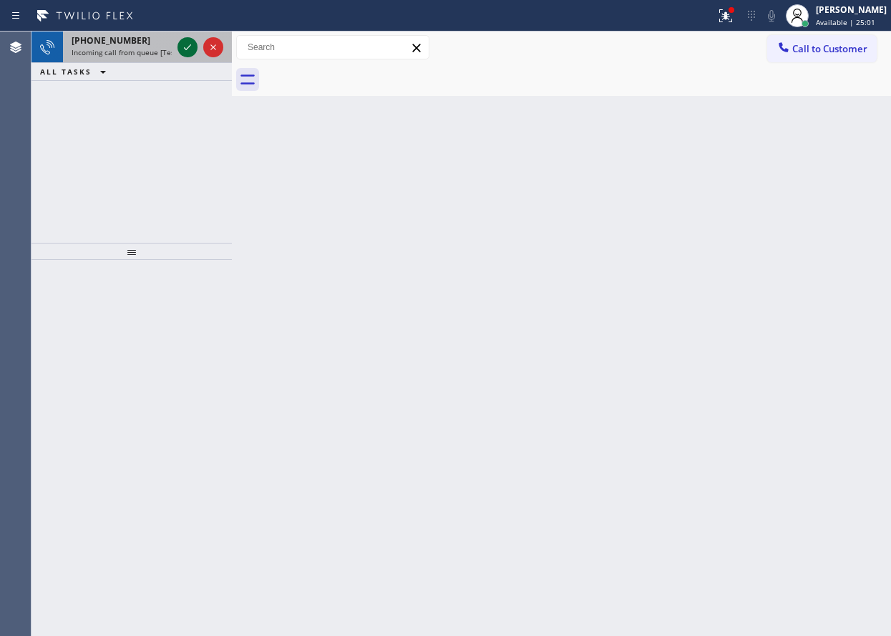
click at [183, 44] on icon at bounding box center [187, 47] width 17 height 17
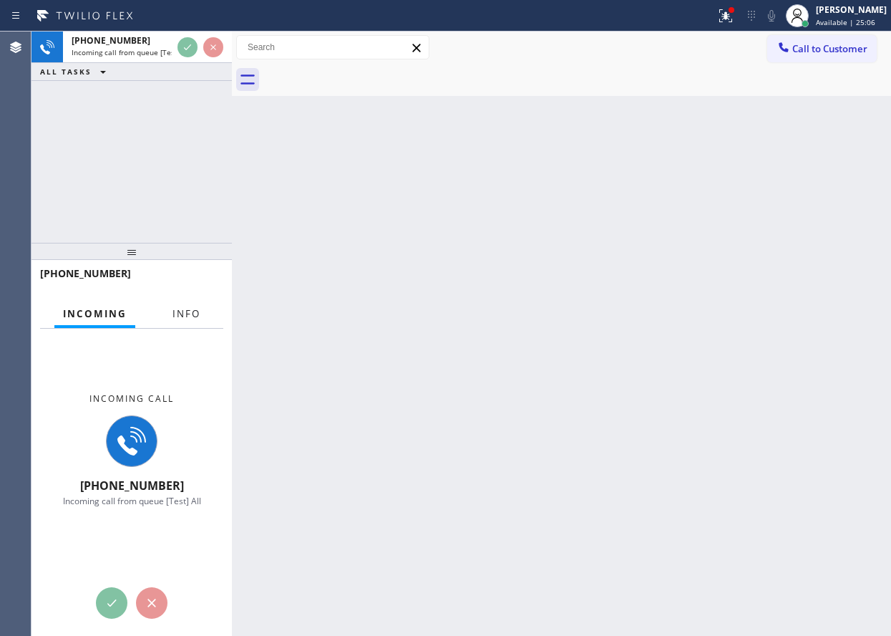
click at [191, 317] on span "Info" at bounding box center [187, 313] width 28 height 13
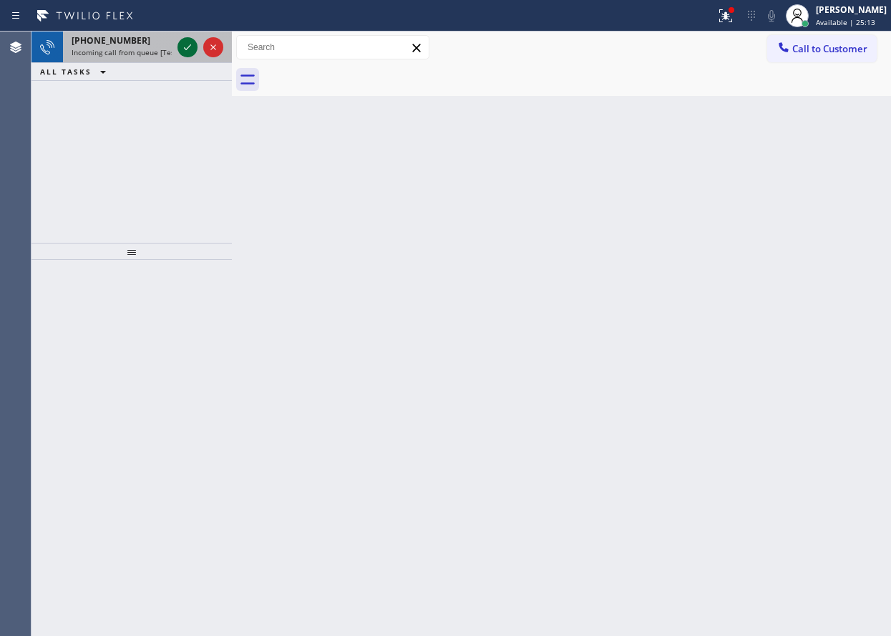
click at [183, 49] on icon at bounding box center [187, 47] width 17 height 17
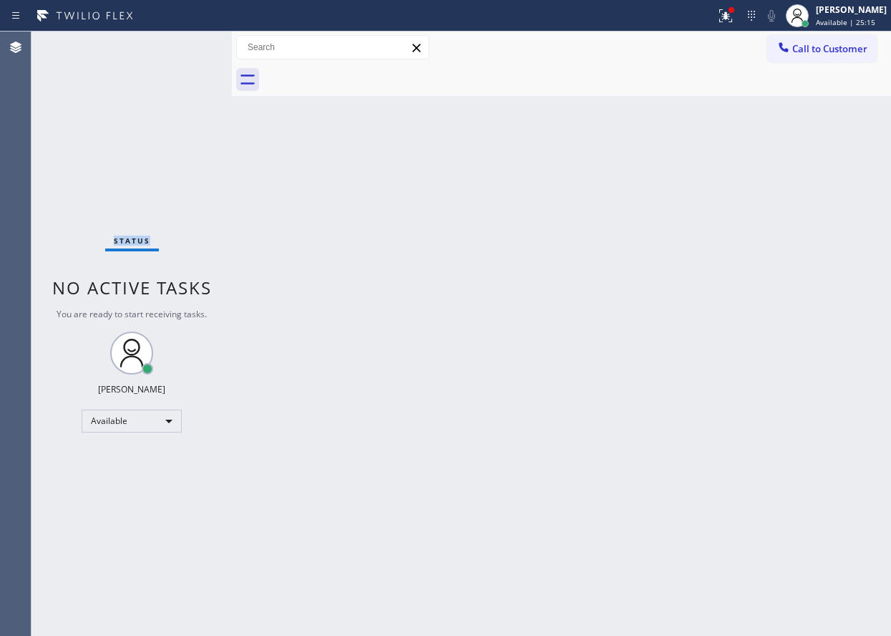
click at [183, 49] on div "Status No active tasks You are ready to start receiving tasks. [PERSON_NAME] Av…" at bounding box center [132, 334] width 200 height 604
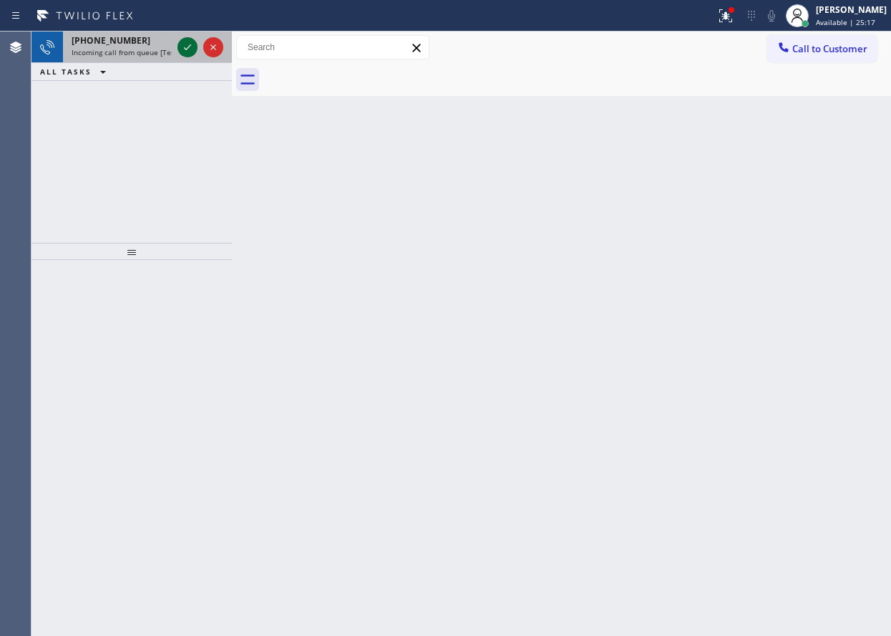
click at [183, 45] on icon at bounding box center [187, 47] width 17 height 17
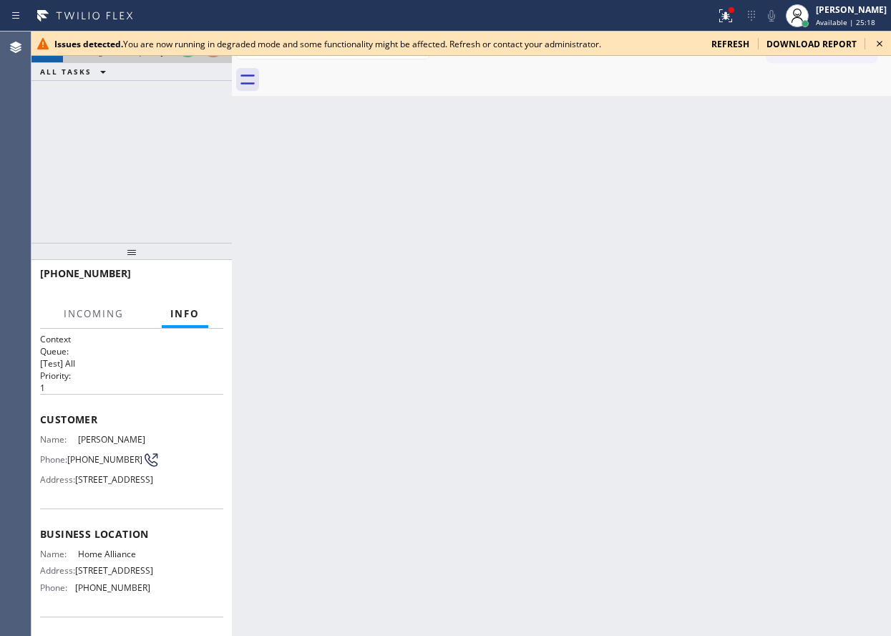
click at [183, 45] on div "Issues detected. You are now running in degraded mode and some functionality mi…" at bounding box center [377, 44] width 646 height 12
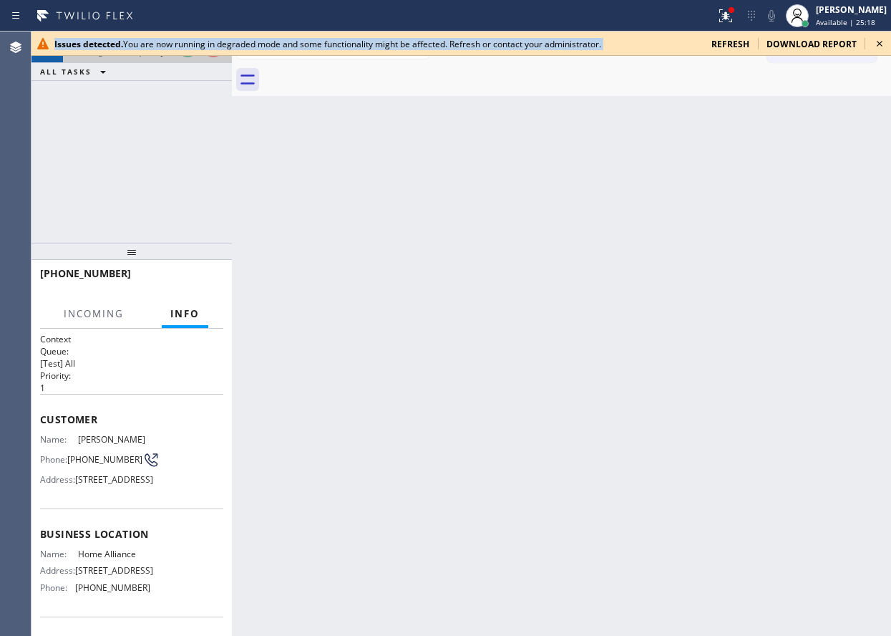
click at [183, 45] on div "Issues detected. You are now running in degraded mode and some functionality mi…" at bounding box center [377, 44] width 646 height 12
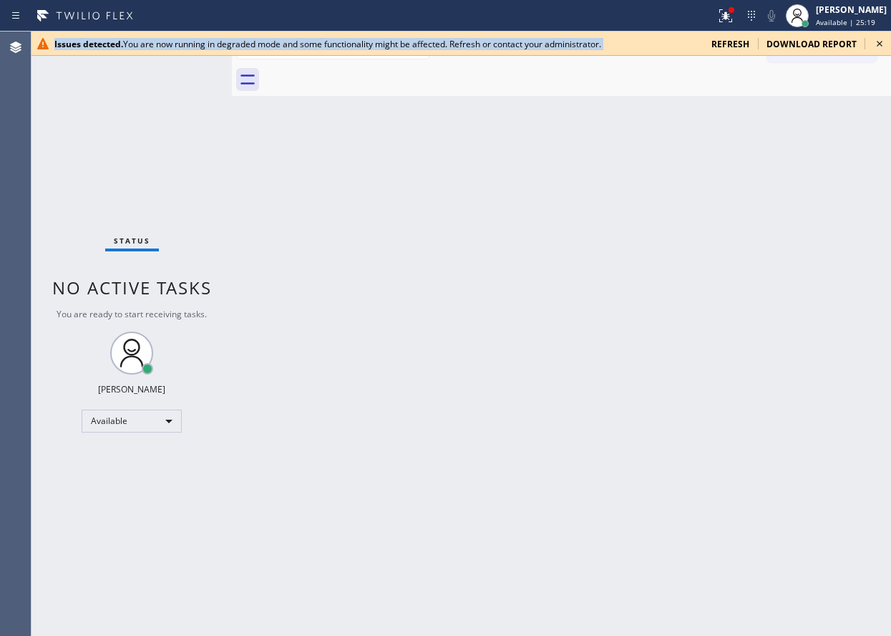
click at [183, 45] on div "Issues detected. You are now running in degraded mode and some functionality mi…" at bounding box center [377, 44] width 646 height 12
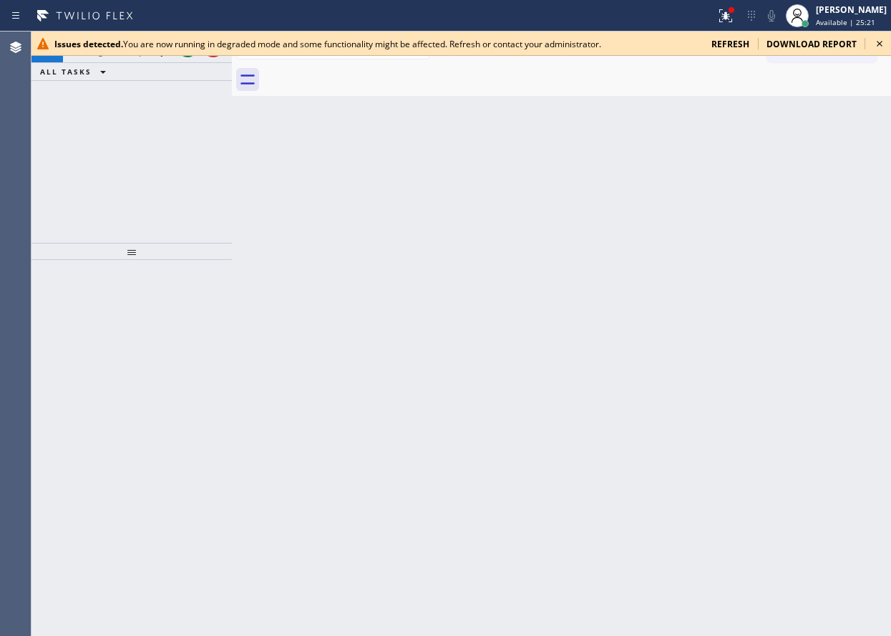
click at [876, 41] on icon at bounding box center [879, 43] width 17 height 17
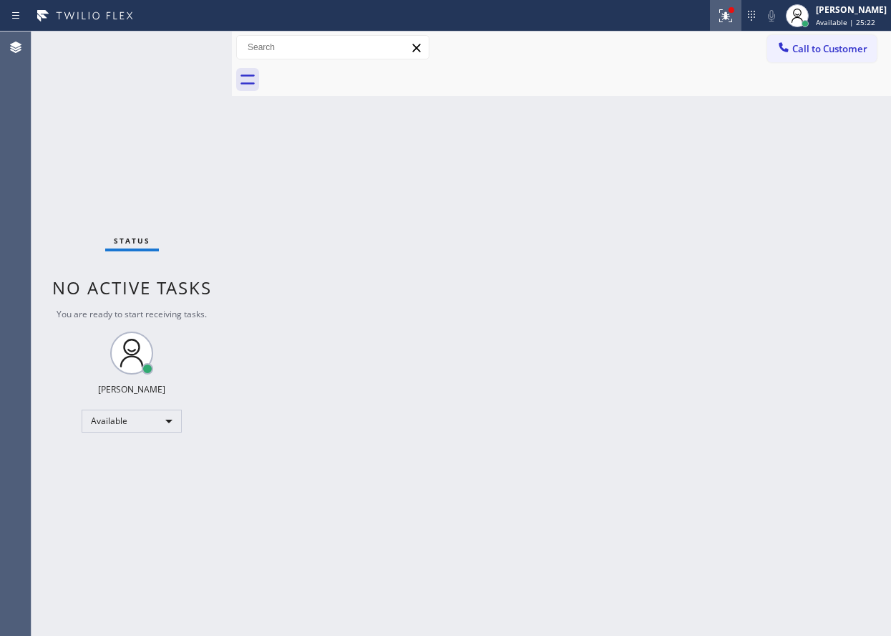
click at [728, 16] on icon at bounding box center [724, 14] width 9 height 10
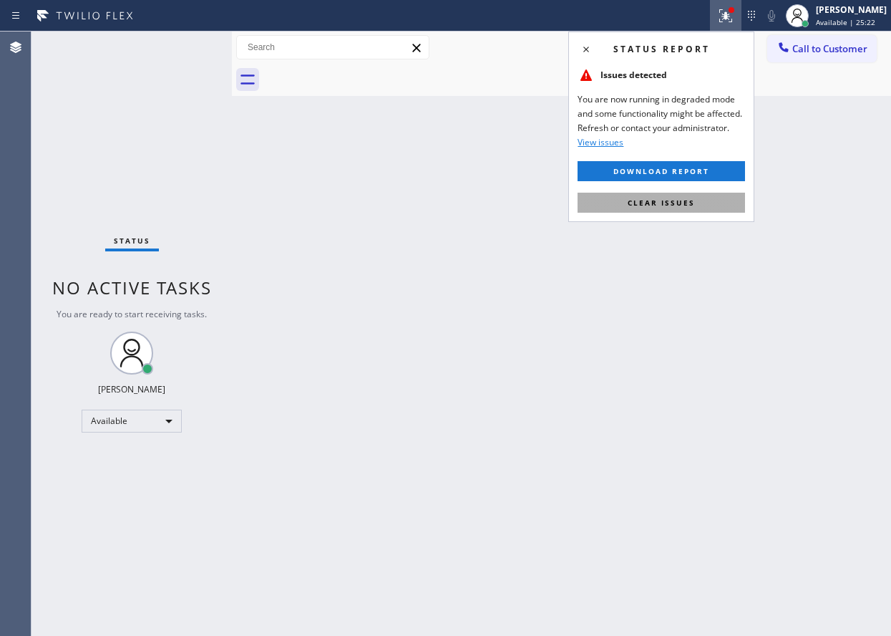
click at [652, 206] on span "Clear issues" at bounding box center [661, 203] width 67 height 10
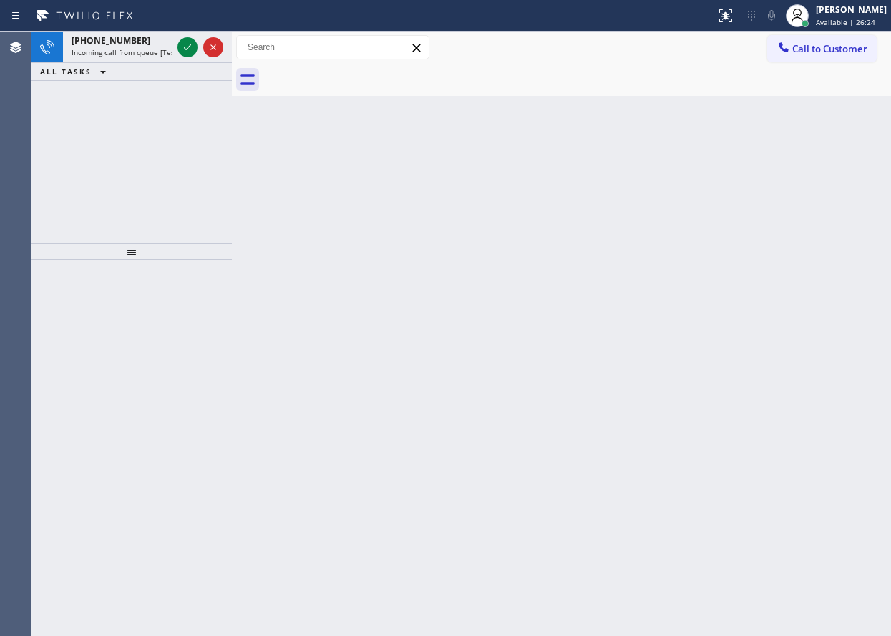
click at [744, 205] on div "Back to Dashboard Change Sender ID Customers Technicians Select a contact Outbo…" at bounding box center [561, 334] width 659 height 604
click at [178, 29] on div "Status report Issues detected You are now running in degraded mode and some fun…" at bounding box center [445, 16] width 891 height 32
click at [183, 44] on icon at bounding box center [187, 47] width 17 height 17
click at [184, 47] on icon at bounding box center [187, 47] width 17 height 17
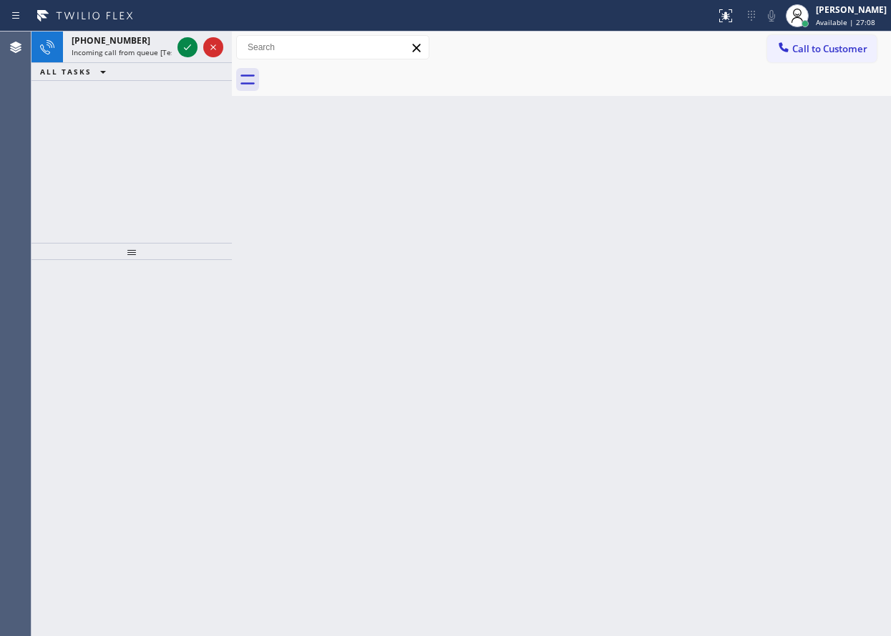
click at [781, 190] on div "Back to Dashboard Change Sender ID Customers Technicians Select a contact Outbo…" at bounding box center [561, 334] width 659 height 604
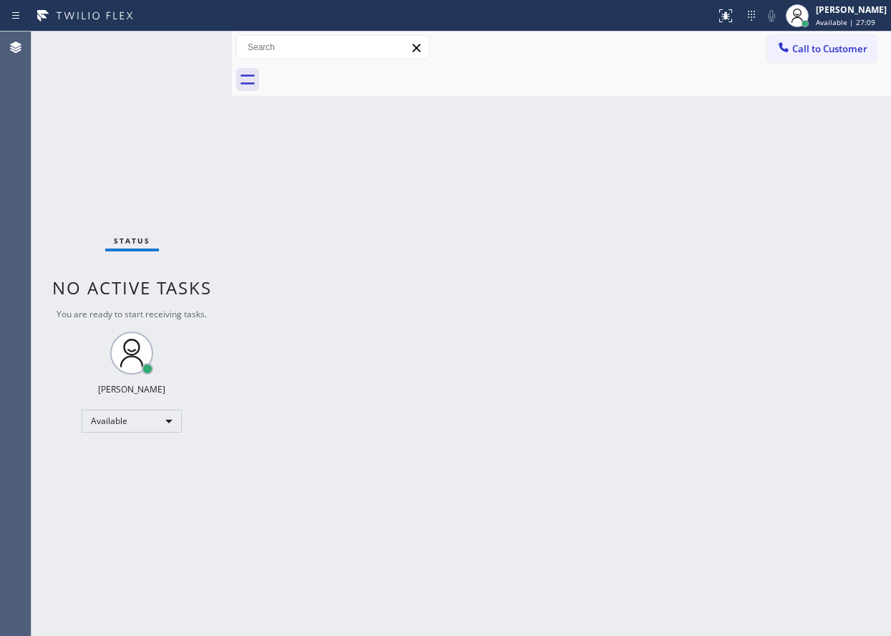
click at [187, 44] on div "Status No active tasks You are ready to start receiving tasks. [PERSON_NAME] Av…" at bounding box center [132, 334] width 200 height 604
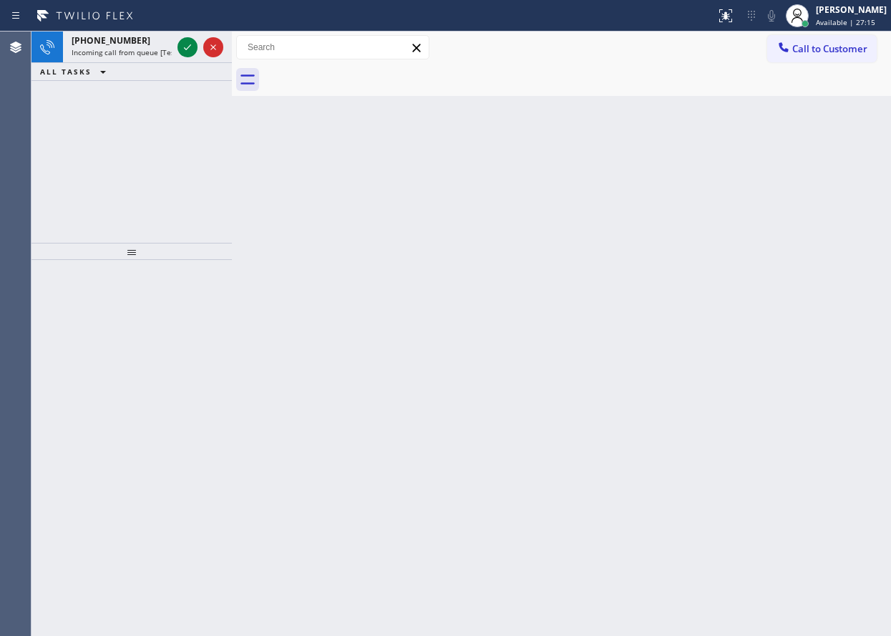
drag, startPoint x: 767, startPoint y: 198, endPoint x: 670, endPoint y: 126, distance: 121.3
click at [767, 196] on div "Back to Dashboard Change Sender ID Customers Technicians Select a contact Outbo…" at bounding box center [561, 334] width 659 height 604
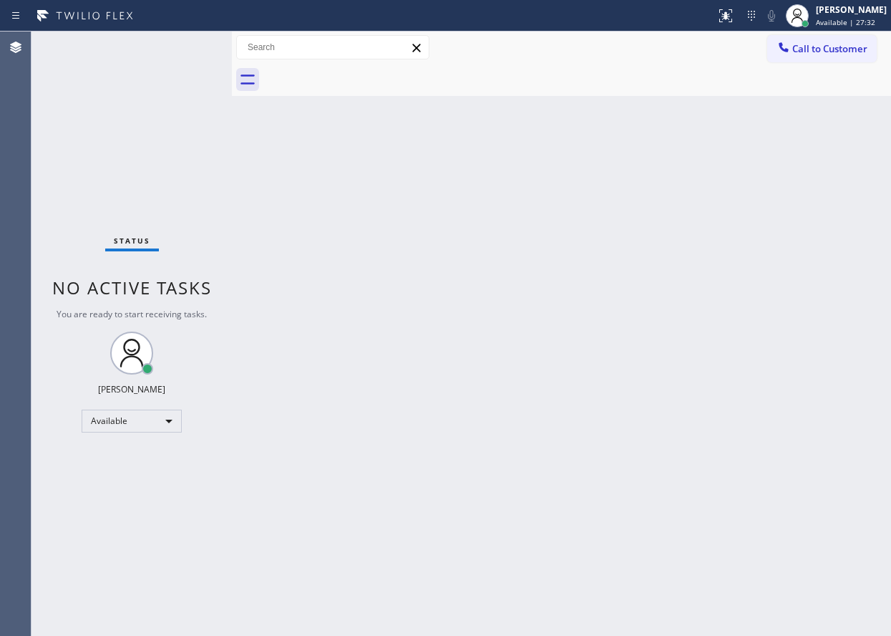
click at [738, 341] on div "Back to Dashboard Change Sender ID Customers Technicians Select a contact Outbo…" at bounding box center [561, 334] width 659 height 604
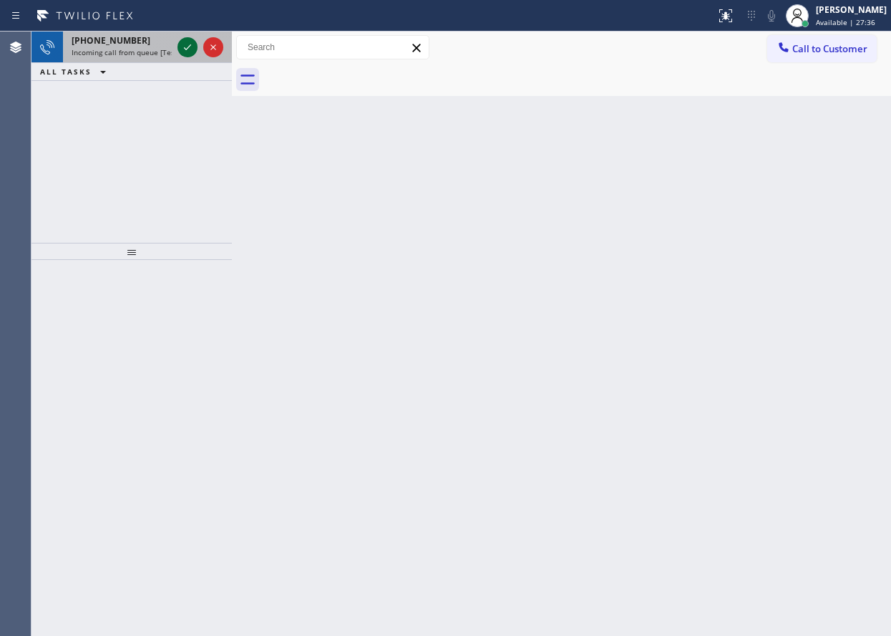
click at [183, 42] on icon at bounding box center [187, 47] width 17 height 17
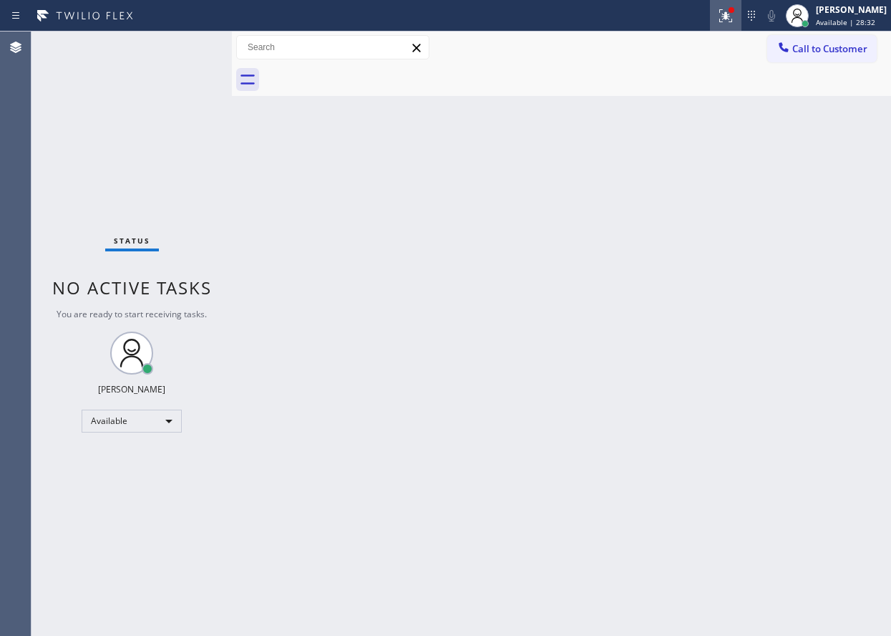
click at [739, 25] on button at bounding box center [726, 16] width 32 height 32
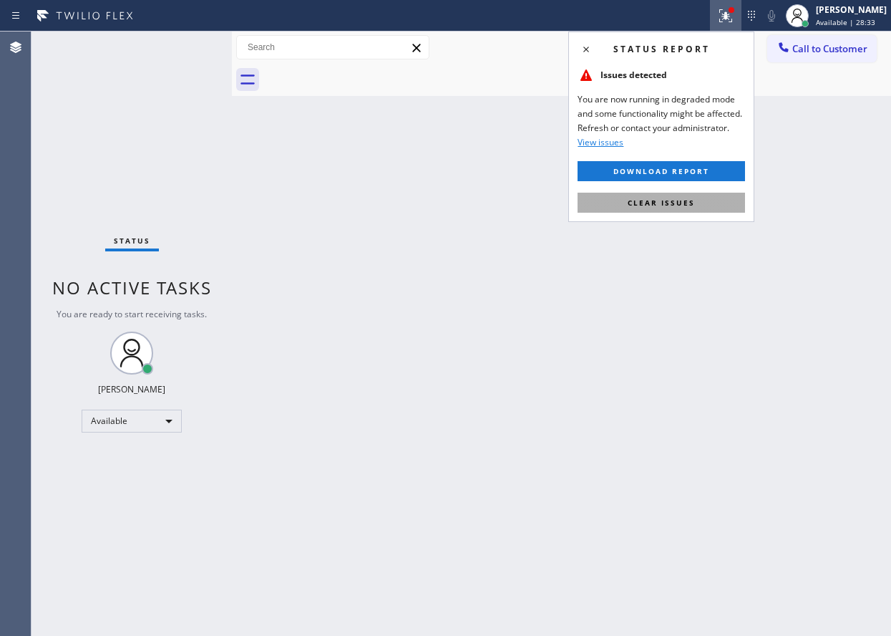
click at [707, 205] on button "Clear issues" at bounding box center [662, 203] width 168 height 20
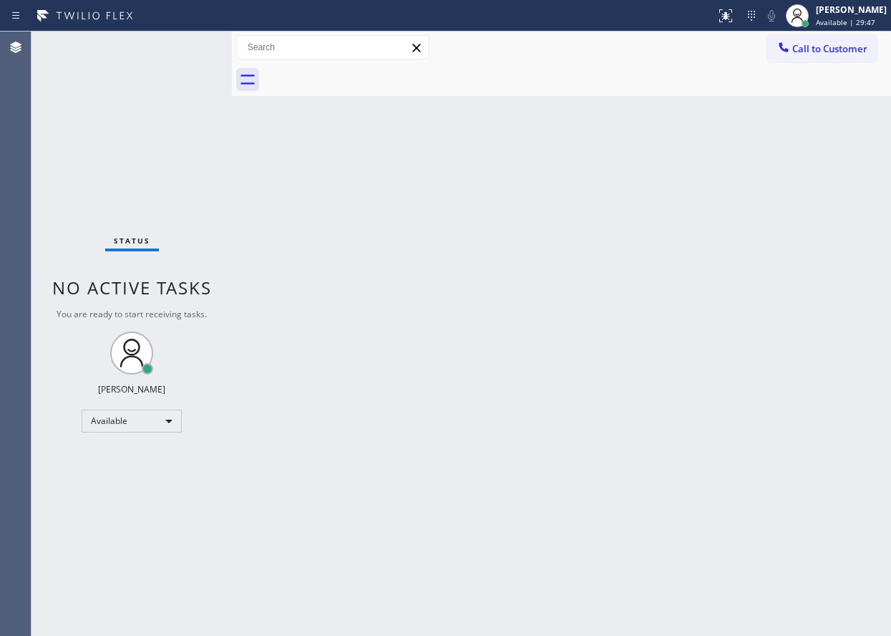
drag, startPoint x: 775, startPoint y: 165, endPoint x: 774, endPoint y: 140, distance: 24.4
click at [775, 165] on div "Back to Dashboard Change Sender ID Customers Technicians Select a contact Outbo…" at bounding box center [561, 334] width 659 height 604
click at [813, 11] on div at bounding box center [798, 16] width 32 height 32
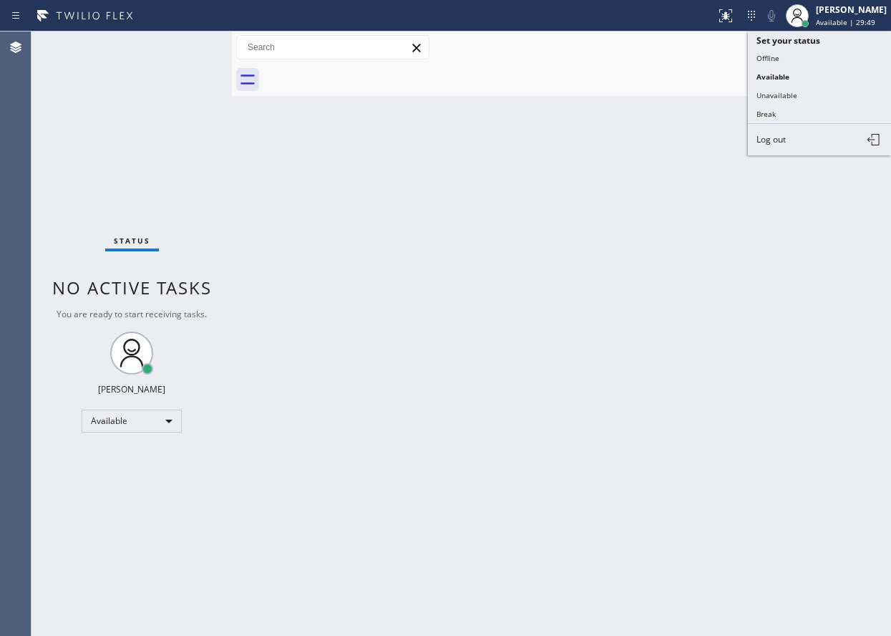
click at [670, 191] on div "Back to Dashboard Change Sender ID Customers Technicians Select a contact Outbo…" at bounding box center [561, 334] width 659 height 604
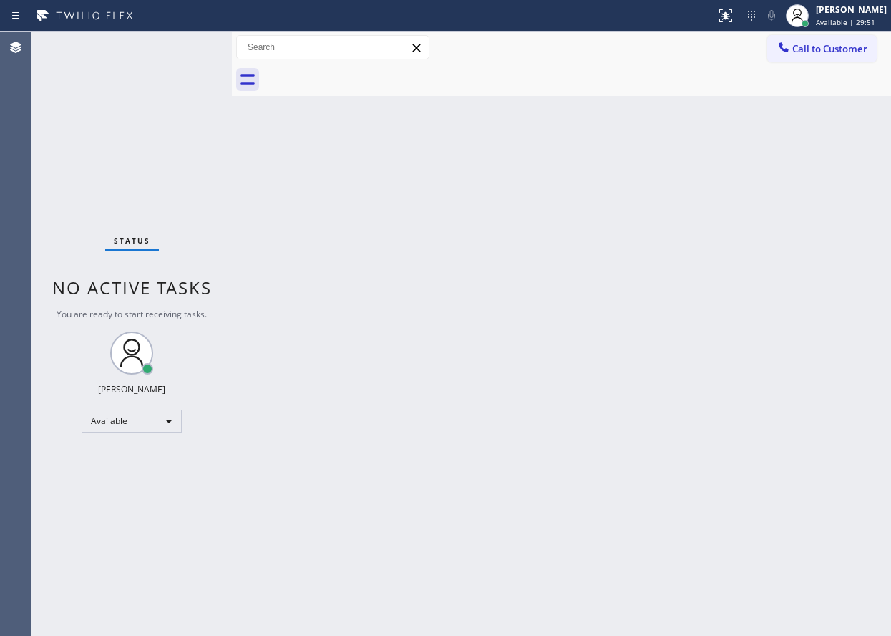
drag, startPoint x: 783, startPoint y: 11, endPoint x: 594, endPoint y: 243, distance: 299.3
click at [594, 245] on div "Back to Dashboard Change Sender ID Customers Technicians Select a contact Outbo…" at bounding box center [561, 334] width 659 height 604
click at [21, 18] on icon at bounding box center [15, 15] width 17 height 17
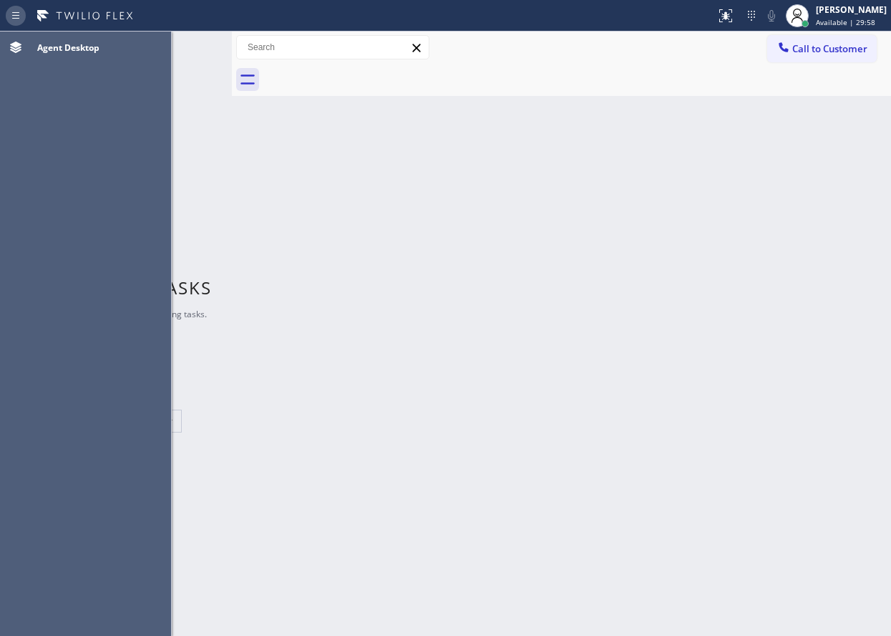
click at [21, 18] on icon at bounding box center [15, 15] width 17 height 17
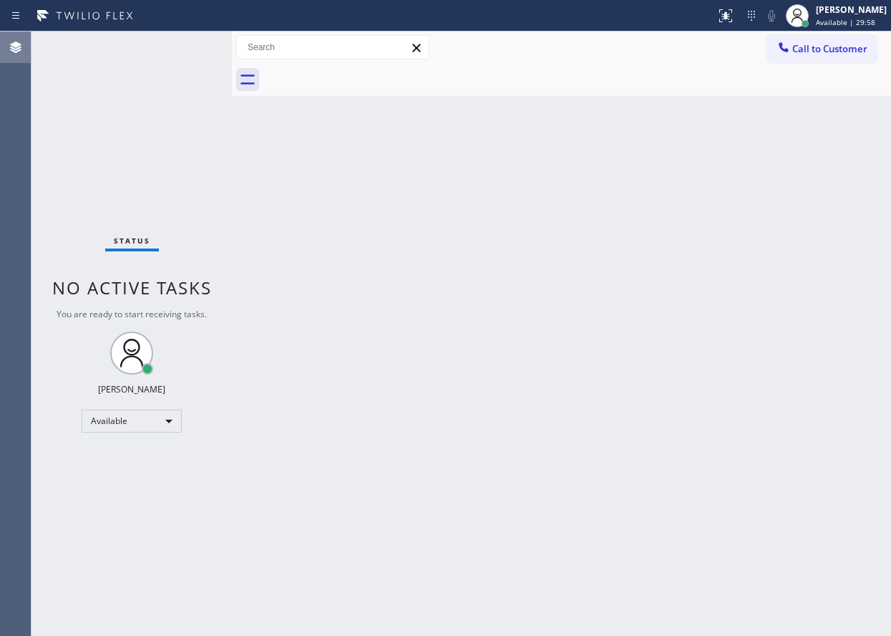
click at [21, 38] on div at bounding box center [16, 47] width 32 height 29
click at [515, 196] on div "Back to Dashboard Change Sender ID Customers Technicians Select a contact Outbo…" at bounding box center [561, 334] width 659 height 604
drag, startPoint x: 869, startPoint y: 1, endPoint x: 420, endPoint y: 482, distance: 658.6
click at [420, 482] on div "Back to Dashboard Change Sender ID Customers Technicians Select a contact Outbo…" at bounding box center [561, 334] width 659 height 604
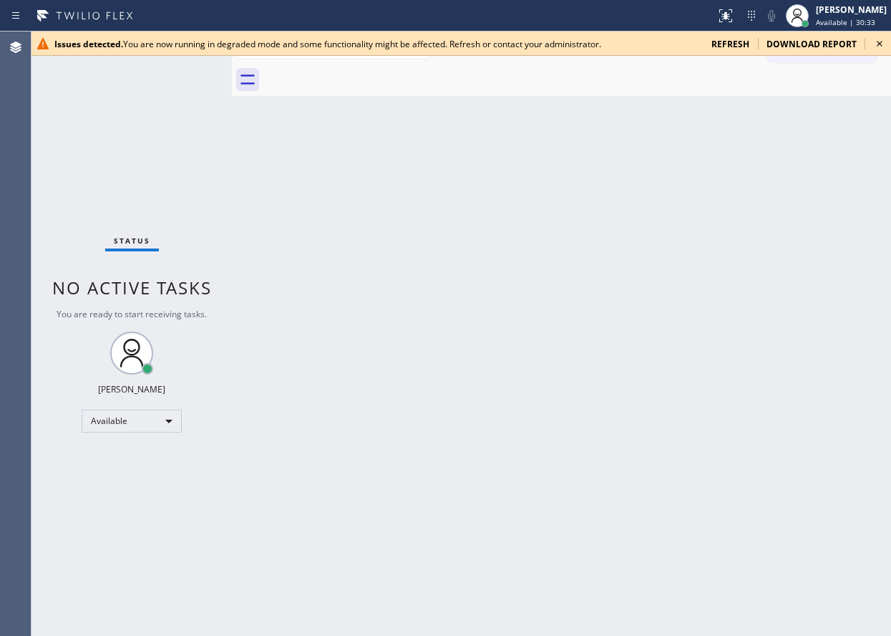
click at [882, 43] on icon at bounding box center [879, 43] width 17 height 17
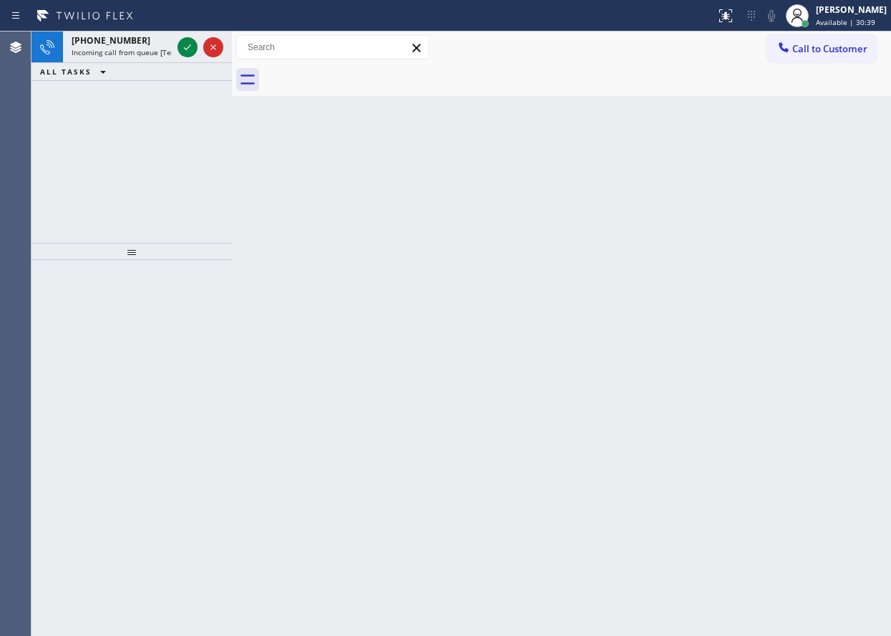
click at [828, 109] on div "Back to Dashboard Change Sender ID Customers Technicians Select a contact Outbo…" at bounding box center [561, 334] width 659 height 604
drag, startPoint x: 882, startPoint y: 275, endPoint x: 813, endPoint y: 248, distance: 74.3
click at [882, 275] on div "Back to Dashboard Change Sender ID Customers Technicians Select a contact Outbo…" at bounding box center [561, 334] width 659 height 604
click at [791, 226] on div "Back to Dashboard Change Sender ID Customers Technicians Select a contact Outbo…" at bounding box center [561, 334] width 659 height 604
click at [823, 153] on div "Back to Dashboard Change Sender ID Customers Technicians Select a contact Outbo…" at bounding box center [561, 334] width 659 height 604
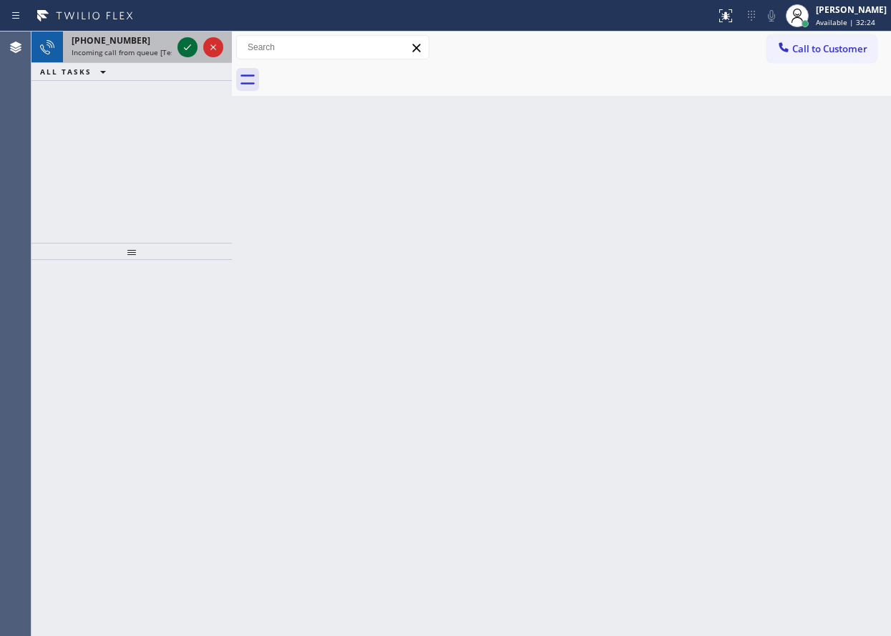
click at [192, 47] on icon at bounding box center [187, 47] width 17 height 17
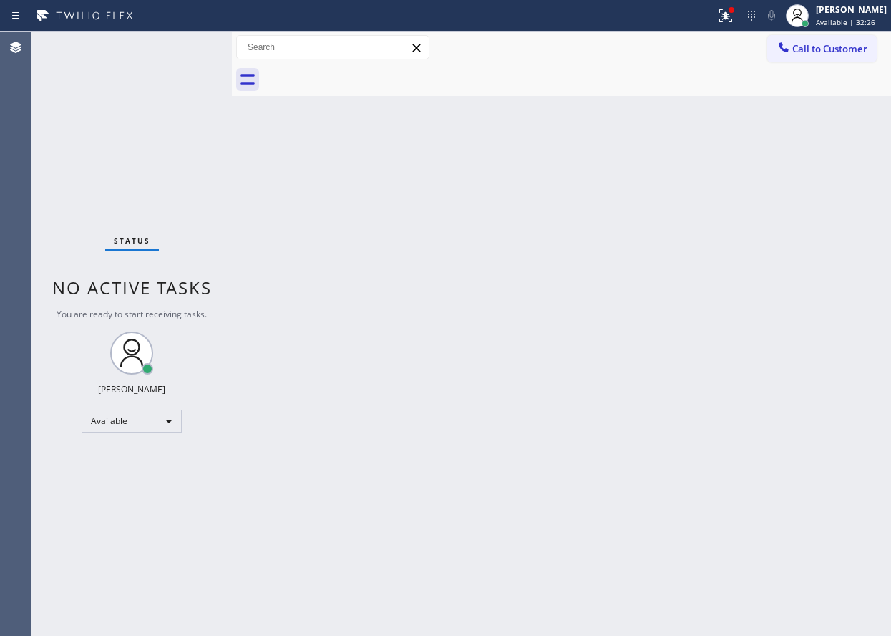
click at [189, 47] on div "Status No active tasks You are ready to start receiving tasks. [PERSON_NAME] Av…" at bounding box center [132, 334] width 200 height 604
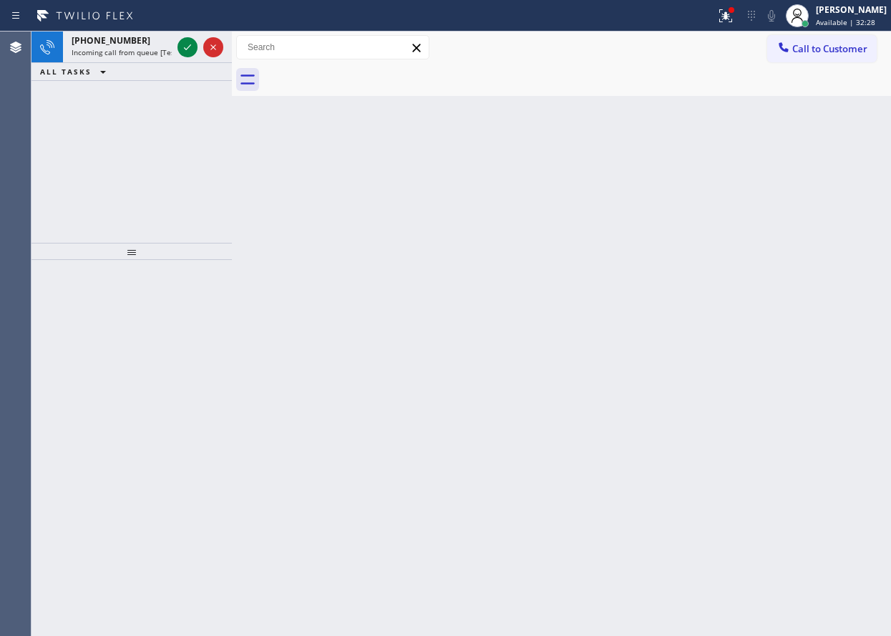
click at [189, 47] on icon at bounding box center [187, 47] width 7 height 6
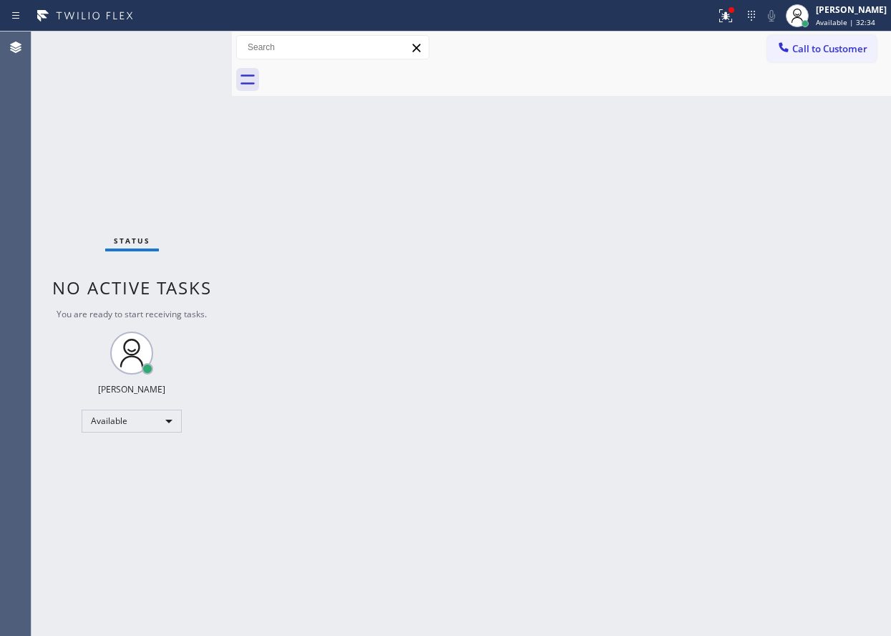
click at [190, 47] on div "Status No active tasks You are ready to start receiving tasks. [PERSON_NAME] Av…" at bounding box center [132, 334] width 200 height 604
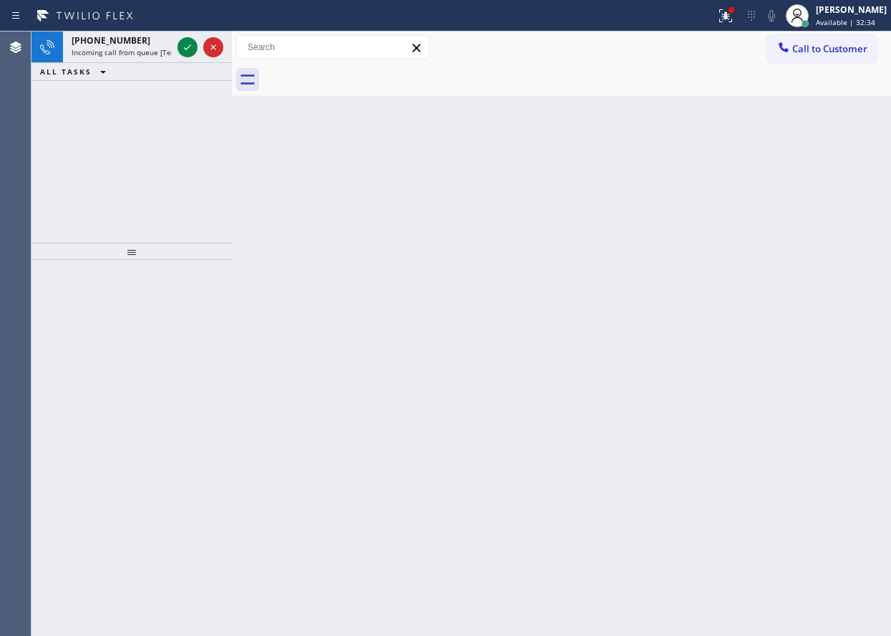
click at [190, 47] on icon at bounding box center [187, 47] width 17 height 17
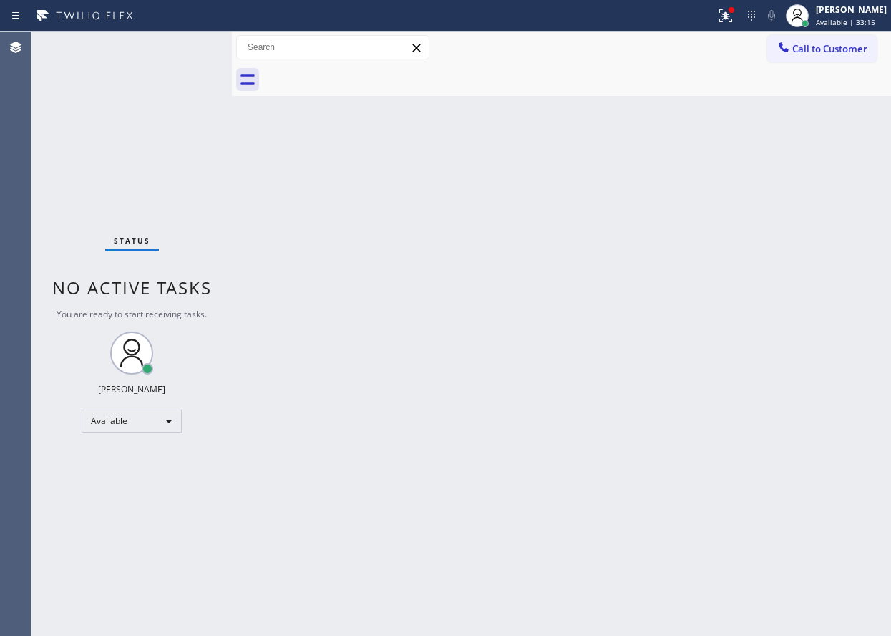
click at [759, 340] on div "Back to Dashboard Change Sender ID Customers Technicians Select a contact Outbo…" at bounding box center [561, 334] width 659 height 604
click at [189, 54] on div "Status No active tasks You are ready to start receiving tasks. [PERSON_NAME] Av…" at bounding box center [132, 334] width 200 height 604
click at [188, 37] on div "Status No active tasks You are ready to start receiving tasks. [PERSON_NAME] Av…" at bounding box center [132, 334] width 200 height 604
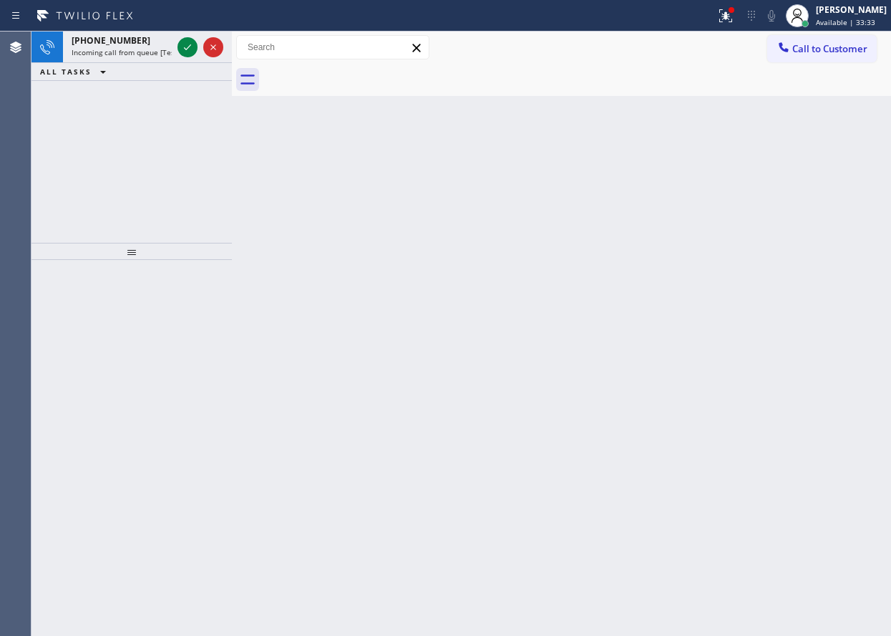
click at [812, 284] on div "Back to Dashboard Change Sender ID Customers Technicians Select a contact Outbo…" at bounding box center [561, 334] width 659 height 604
click at [187, 49] on icon at bounding box center [187, 47] width 7 height 6
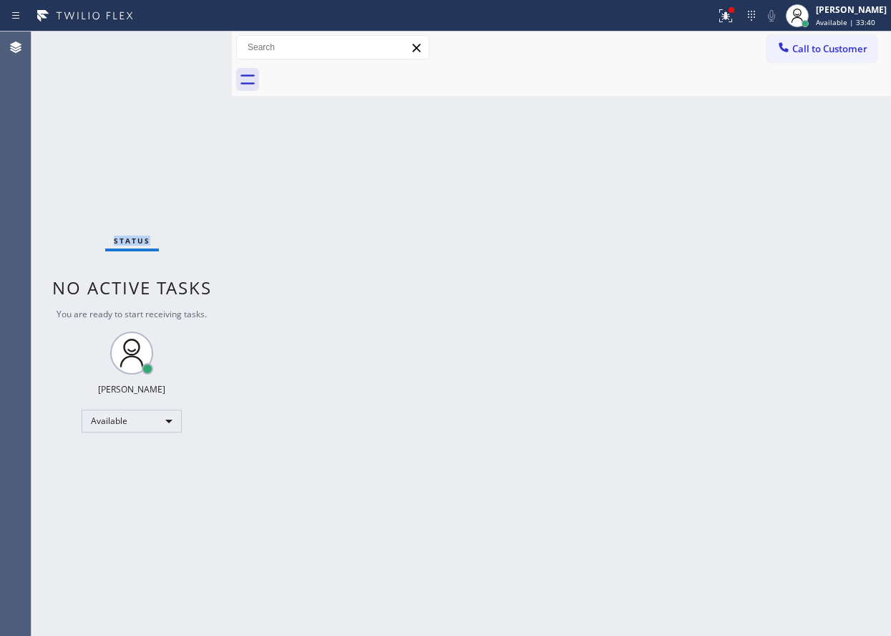
click at [187, 49] on div "Status No active tasks You are ready to start receiving tasks. [PERSON_NAME] Av…" at bounding box center [132, 334] width 200 height 604
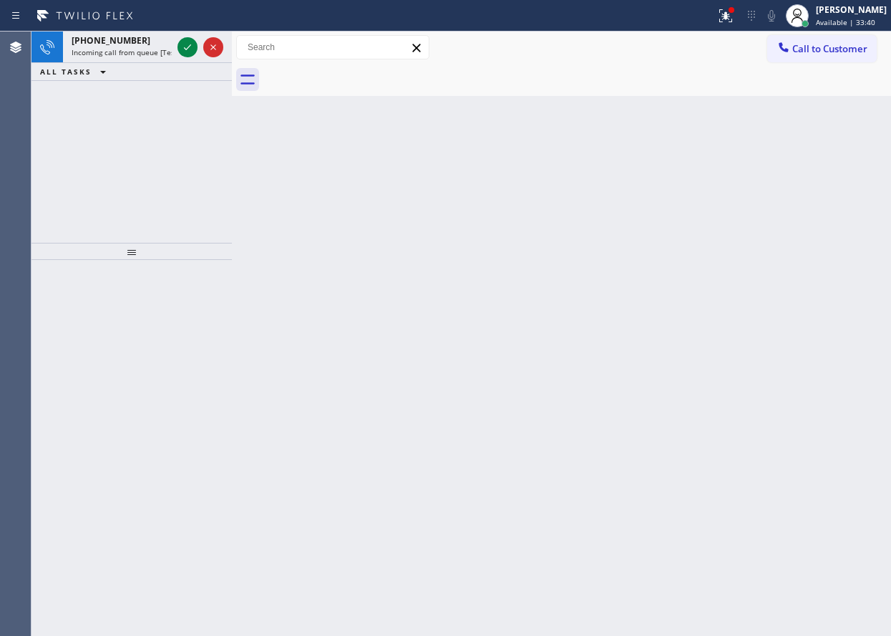
click at [187, 49] on icon at bounding box center [187, 47] width 7 height 6
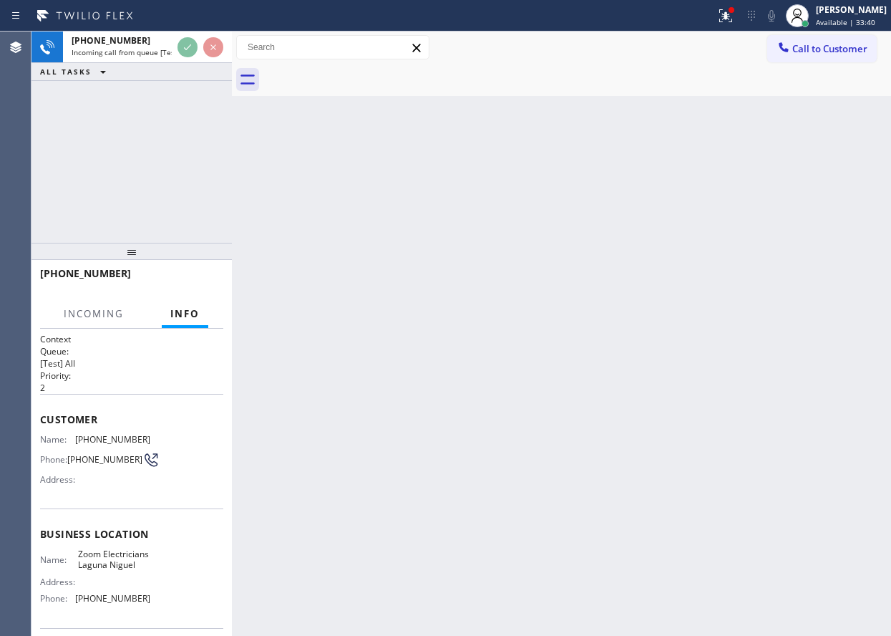
click at [187, 49] on icon at bounding box center [187, 47] width 7 height 6
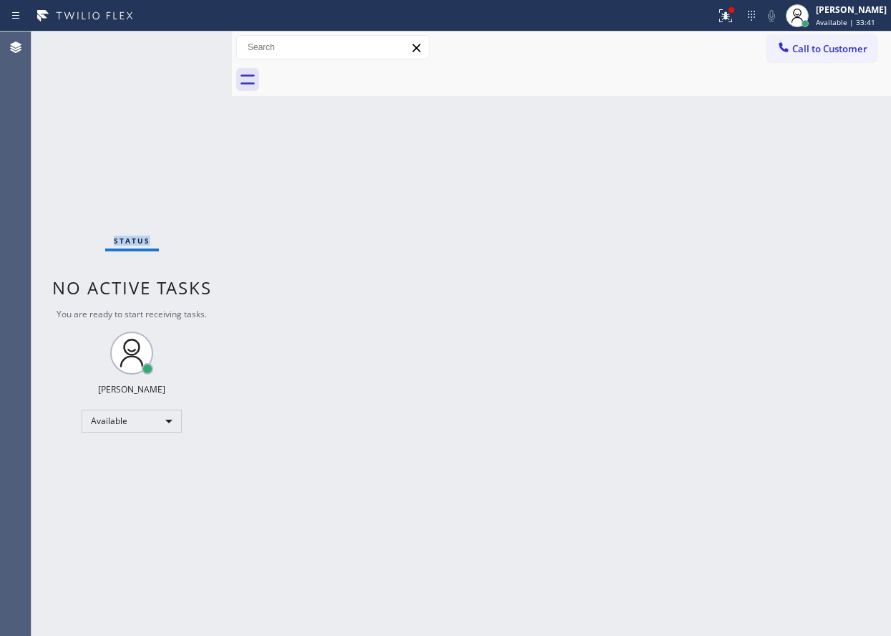
click at [187, 49] on div "Status No active tasks You are ready to start receiving tasks. [PERSON_NAME] Av…" at bounding box center [132, 334] width 200 height 604
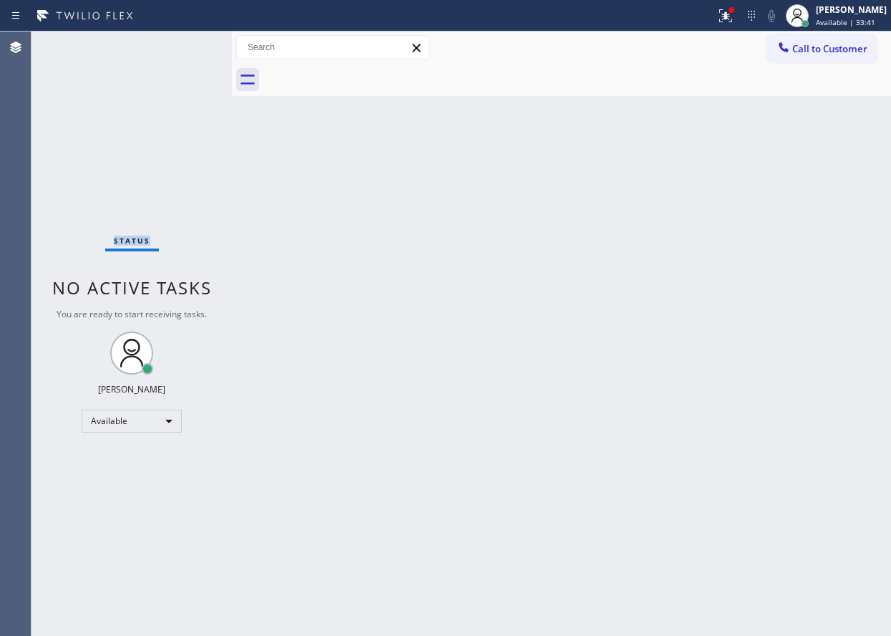
click at [187, 49] on div "Status No active tasks You are ready to start receiving tasks. [PERSON_NAME] Av…" at bounding box center [132, 334] width 200 height 604
drag, startPoint x: 732, startPoint y: 18, endPoint x: 733, endPoint y: 29, distance: 10.8
click at [733, 17] on icon at bounding box center [725, 15] width 17 height 17
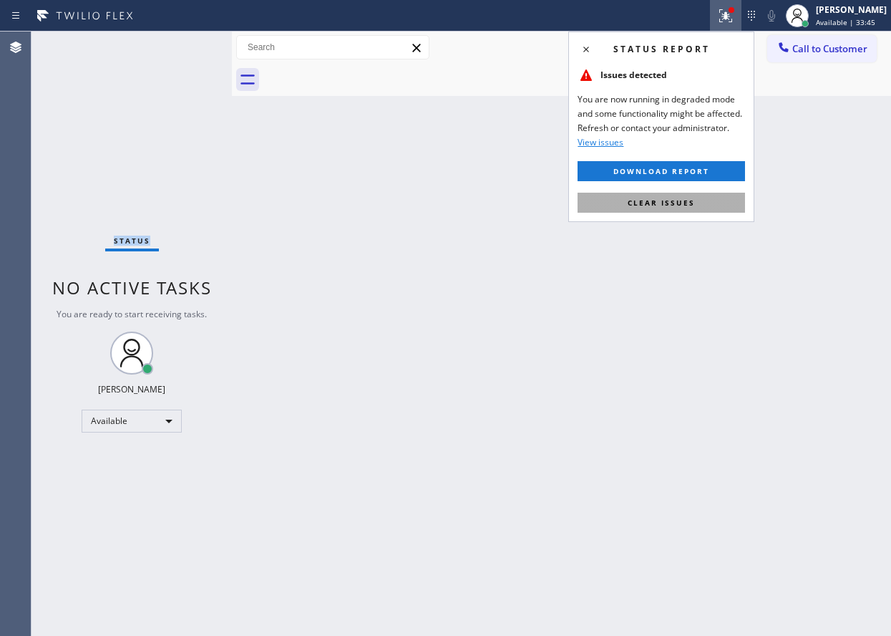
click at [652, 201] on span "Clear issues" at bounding box center [661, 203] width 67 height 10
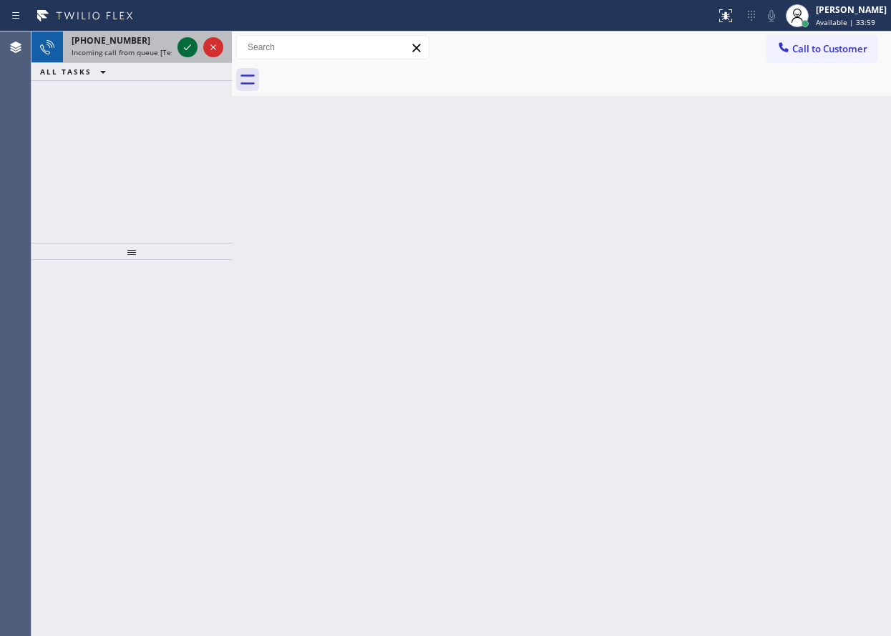
click at [188, 52] on icon at bounding box center [187, 47] width 17 height 17
click at [187, 52] on icon at bounding box center [187, 47] width 17 height 17
click at [187, 39] on icon at bounding box center [187, 47] width 17 height 17
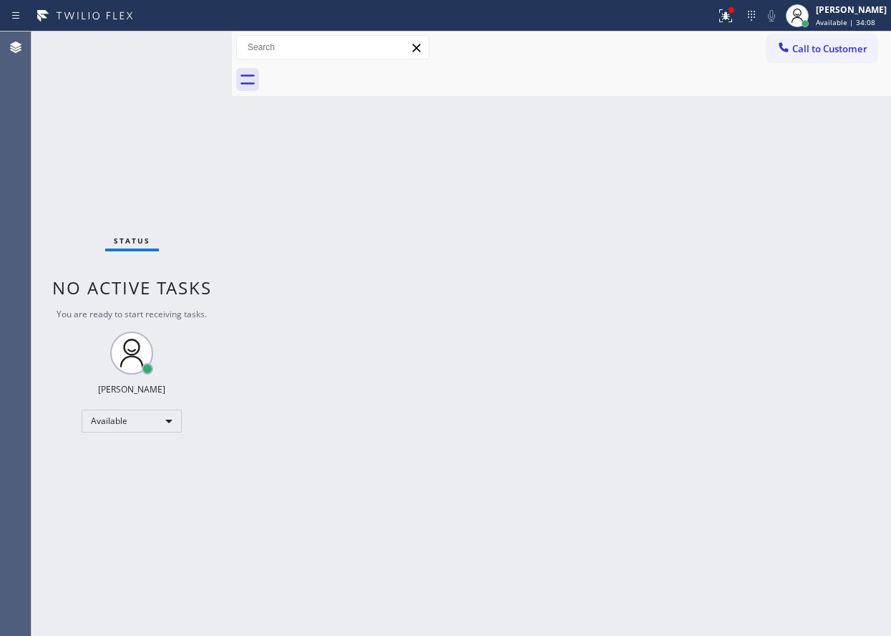
click at [187, 47] on div "Status No active tasks You are ready to start receiving tasks. [PERSON_NAME] Av…" at bounding box center [132, 334] width 200 height 604
click at [752, 283] on div "Back to Dashboard Change Sender ID Customers Technicians Select a contact Outbo…" at bounding box center [561, 334] width 659 height 604
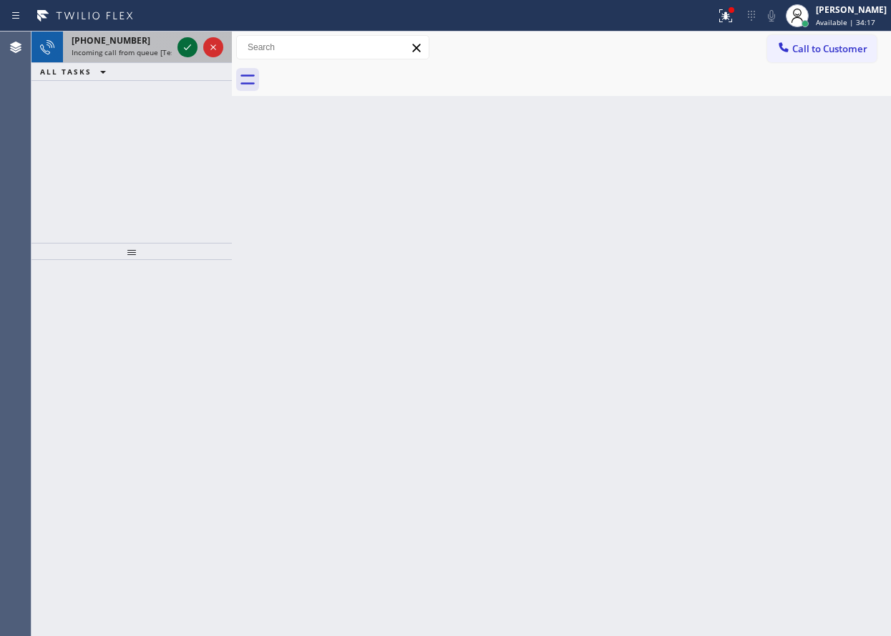
click at [190, 47] on icon at bounding box center [187, 47] width 17 height 17
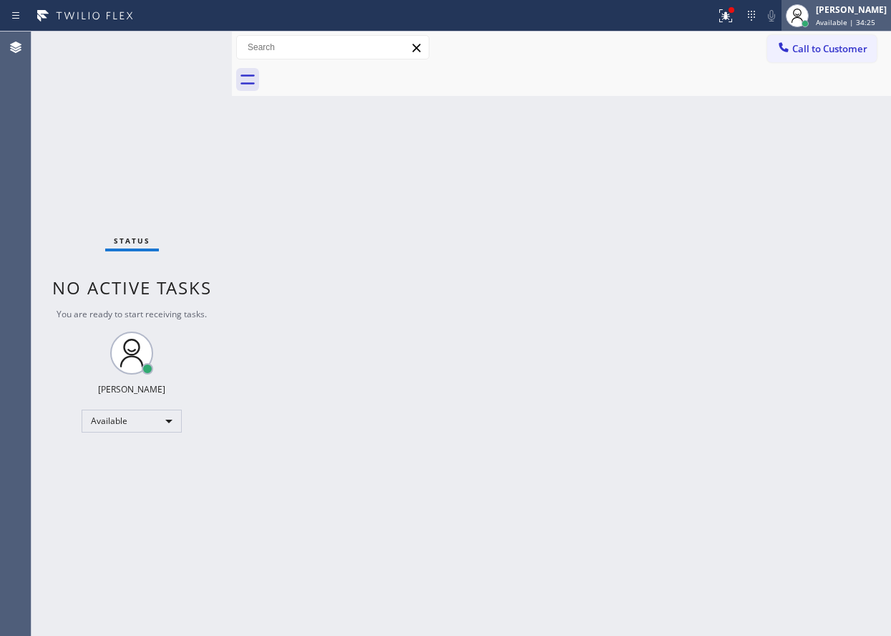
click at [803, 14] on icon at bounding box center [797, 18] width 11 height 9
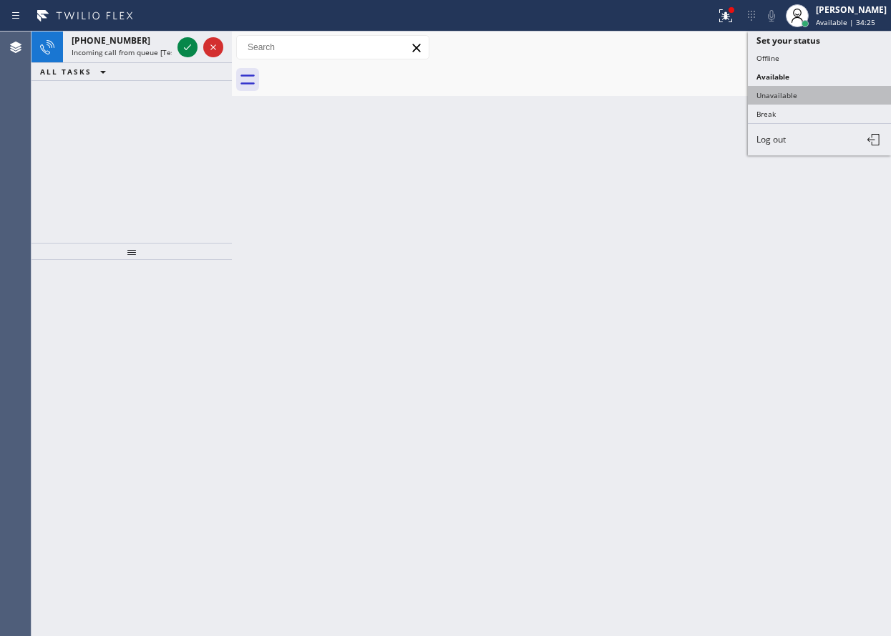
click at [783, 95] on button "Unavailable" at bounding box center [819, 95] width 143 height 19
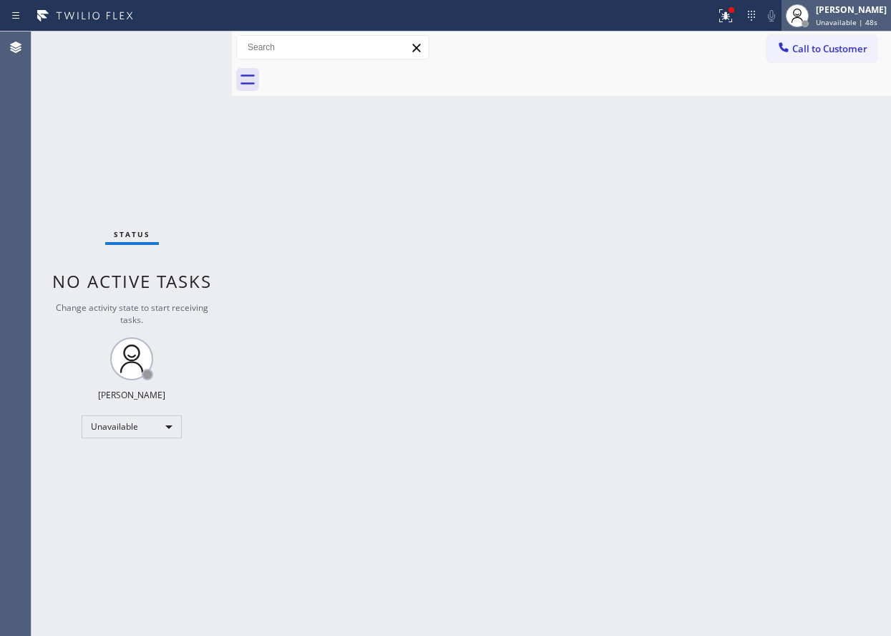
click at [857, 28] on div "Paula Arnado Unavailable | 48s" at bounding box center [837, 16] width 110 height 32
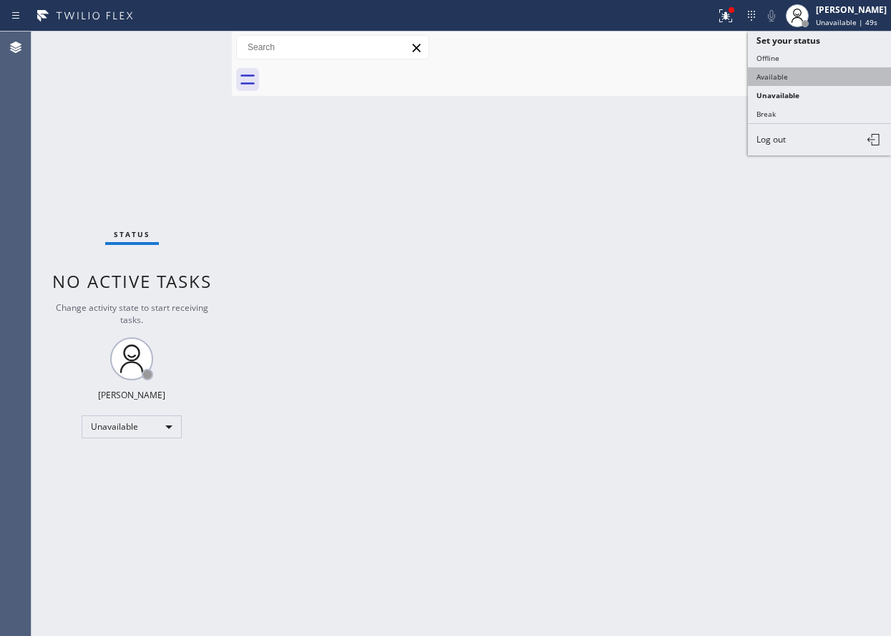
click at [838, 81] on button "Available" at bounding box center [819, 76] width 143 height 19
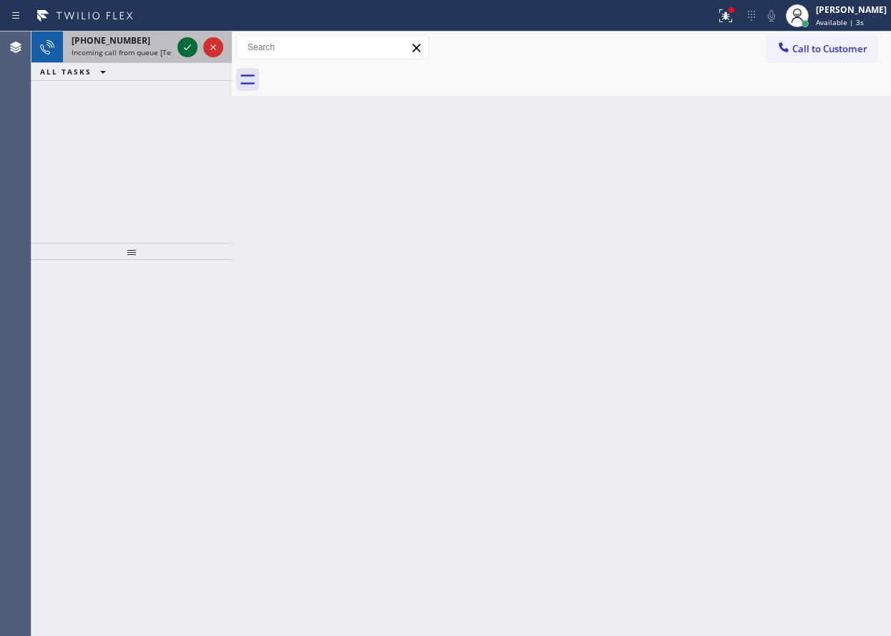
click at [189, 47] on icon at bounding box center [187, 47] width 7 height 6
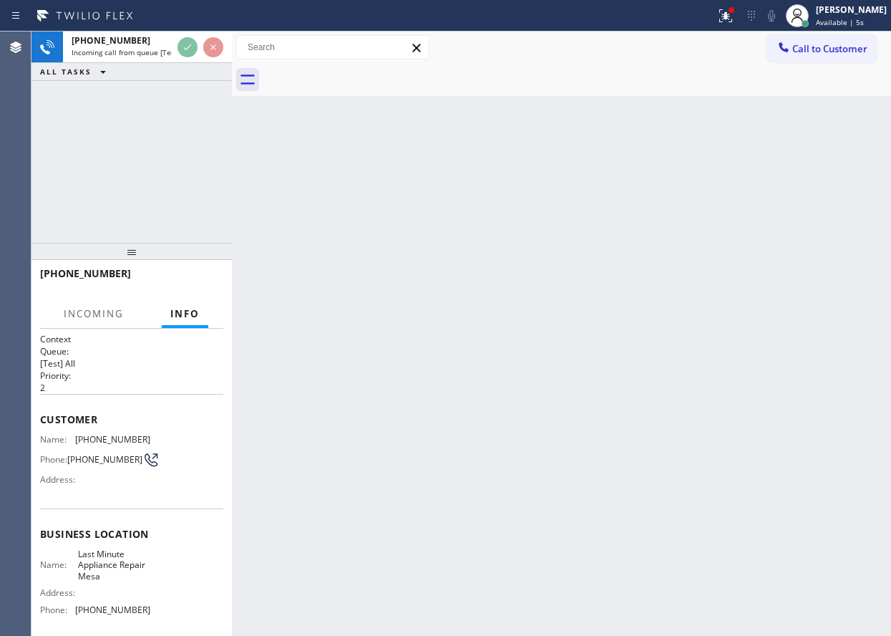
click at [515, 151] on div "Back to Dashboard Change Sender ID Customers Technicians Select a contact Outbo…" at bounding box center [561, 334] width 659 height 604
click at [438, 153] on div "Back to Dashboard Change Sender ID Customers Technicians Select a contact Outbo…" at bounding box center [561, 334] width 659 height 604
click at [395, 144] on div "Back to Dashboard Change Sender ID Customers Technicians Select a contact Outbo…" at bounding box center [561, 334] width 659 height 604
click at [190, 52] on div "+16028381139 Incoming call from queue [Test] All ALL TASKS ALL TASKS ACTIVE TAS…" at bounding box center [462, 334] width 860 height 604
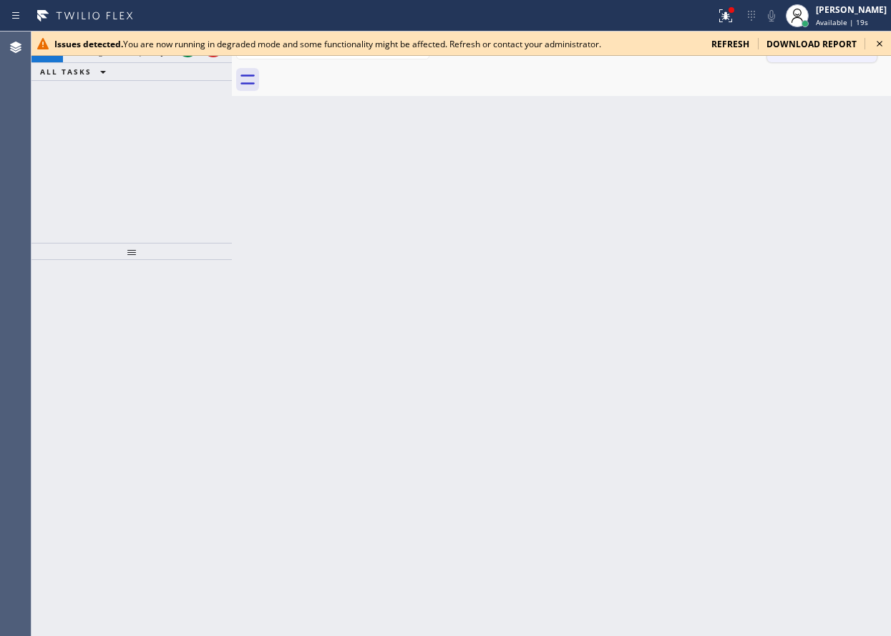
click at [875, 47] on icon at bounding box center [879, 43] width 17 height 17
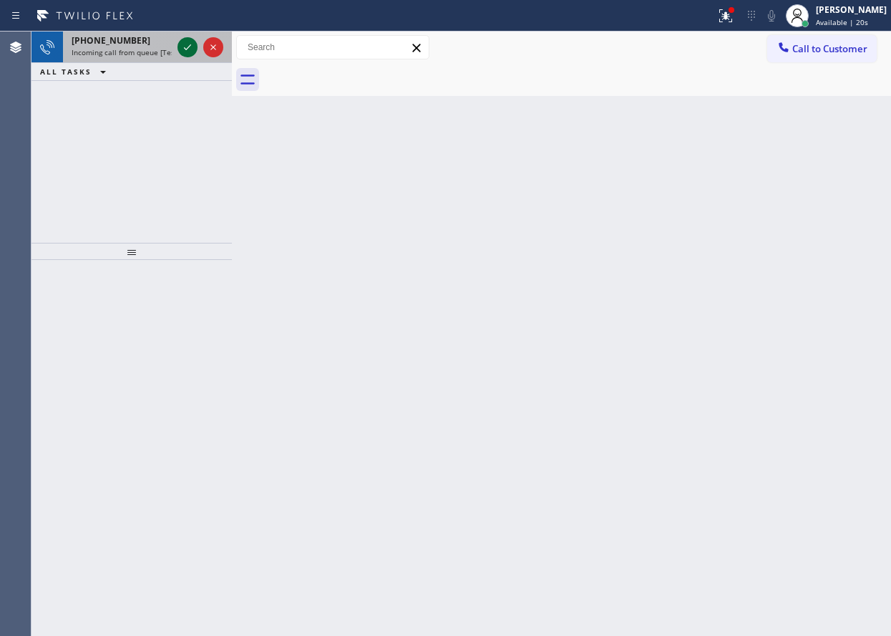
click at [186, 43] on icon at bounding box center [187, 47] width 17 height 17
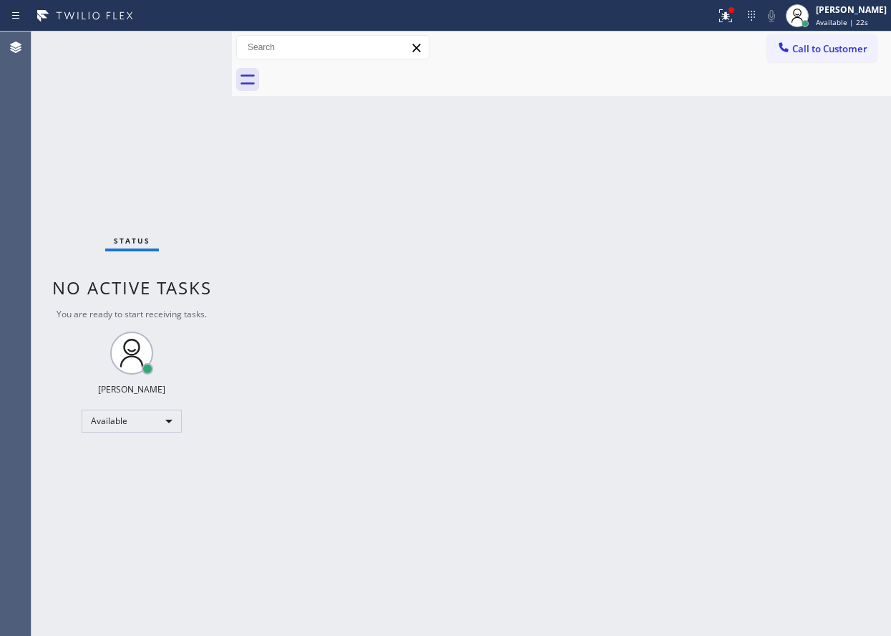
click at [186, 42] on div "Status No active tasks You are ready to start receiving tasks. [PERSON_NAME] Av…" at bounding box center [132, 334] width 200 height 604
click at [875, 503] on div "Back to Dashboard Change Sender ID Customers Technicians Select a contact Outbo…" at bounding box center [561, 334] width 659 height 604
click at [818, 208] on div "Back to Dashboard Change Sender ID Customers Technicians Select a contact Outbo…" at bounding box center [561, 334] width 659 height 604
click at [732, 9] on icon at bounding box center [725, 15] width 17 height 17
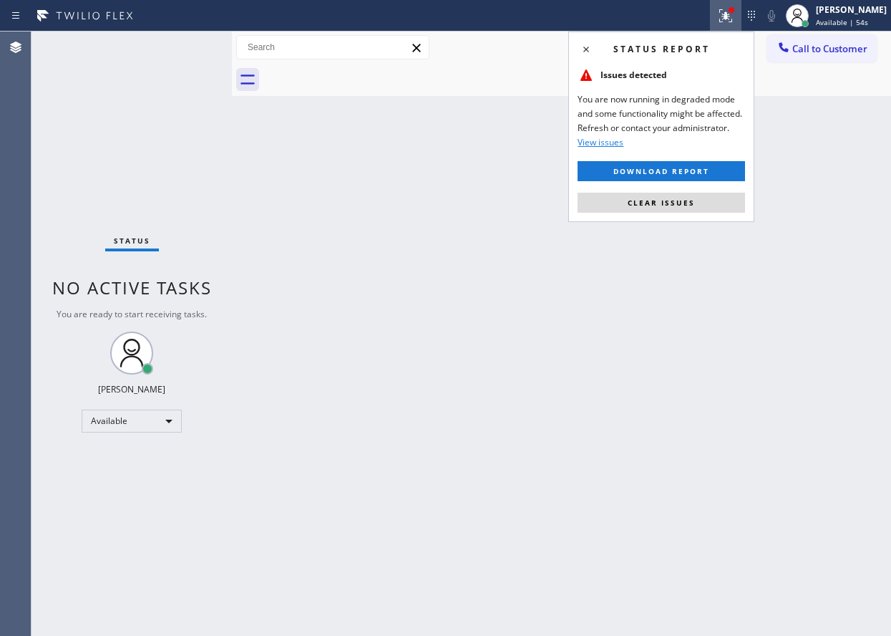
click at [702, 217] on div "Status report Issues detected You are now running in degraded mode and some fun…" at bounding box center [662, 127] width 186 height 190
click at [702, 209] on button "Clear issues" at bounding box center [662, 203] width 168 height 20
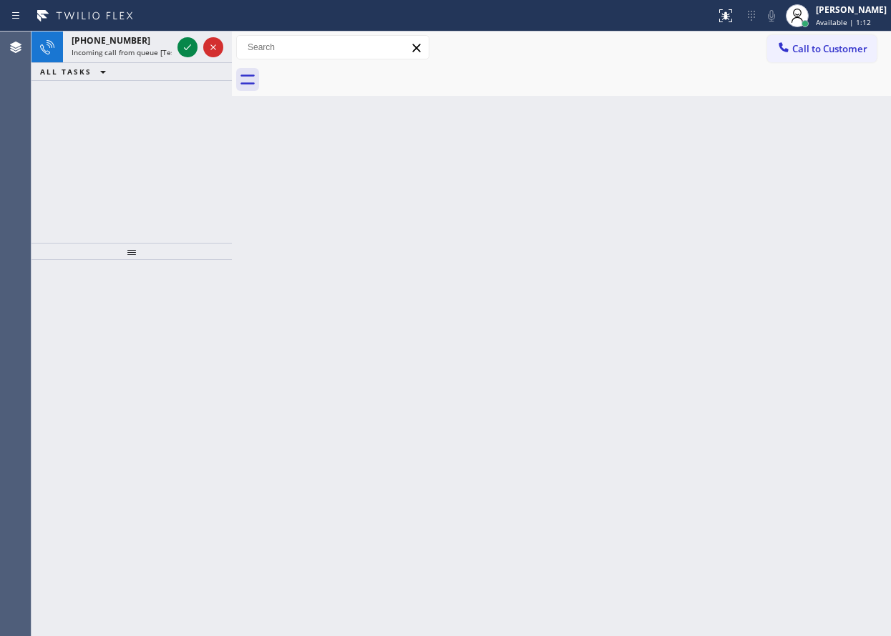
drag, startPoint x: 820, startPoint y: 158, endPoint x: 717, endPoint y: 156, distance: 102.4
click at [820, 158] on div "Back to Dashboard Change Sender ID Customers Technicians Select a contact Outbo…" at bounding box center [561, 334] width 659 height 604
click at [185, 47] on icon at bounding box center [187, 47] width 17 height 17
click at [188, 50] on icon at bounding box center [187, 47] width 17 height 17
click at [188, 47] on icon at bounding box center [187, 47] width 17 height 17
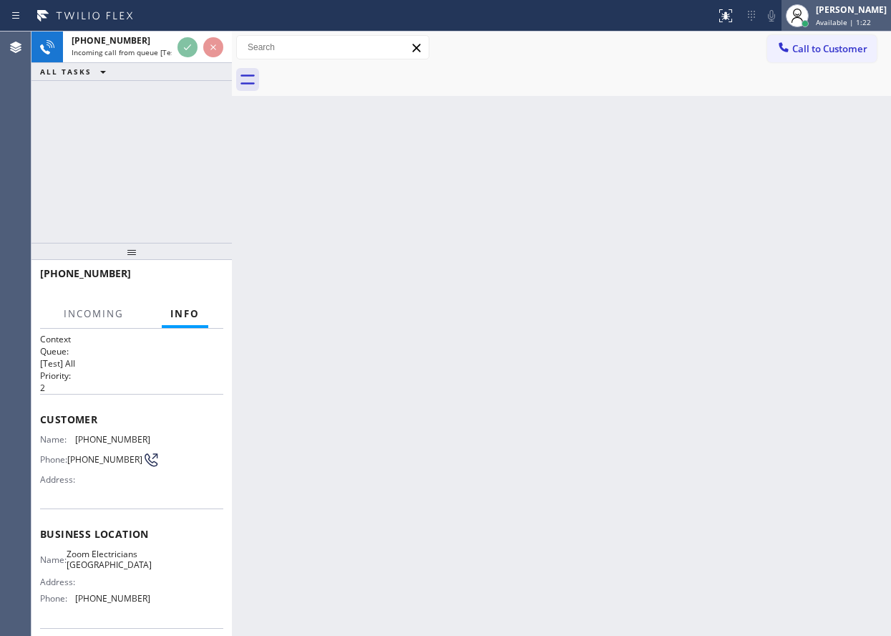
click at [871, 20] on span "Available | 1:22" at bounding box center [843, 22] width 55 height 10
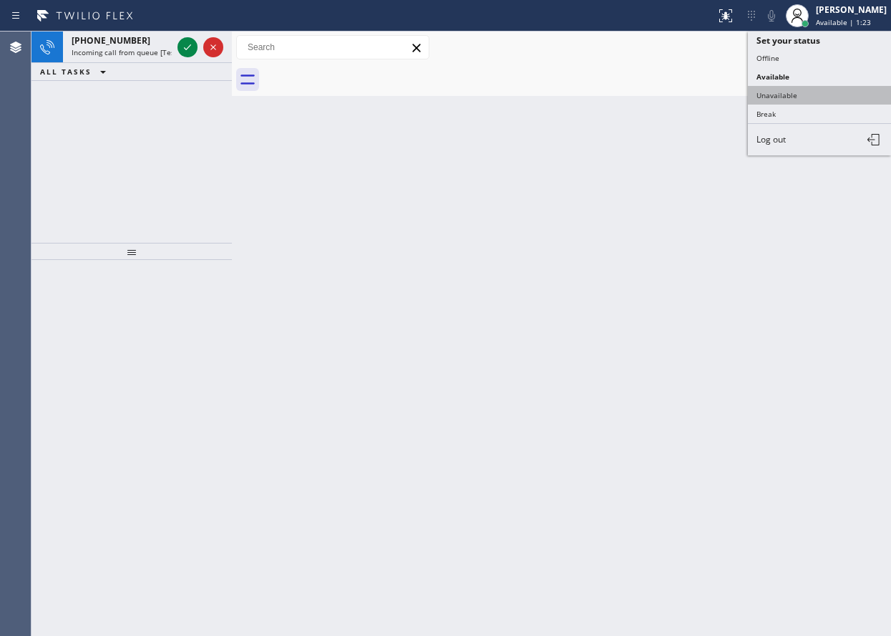
click at [763, 101] on button "Unavailable" at bounding box center [819, 95] width 143 height 19
